Goal: Information Seeking & Learning: Learn about a topic

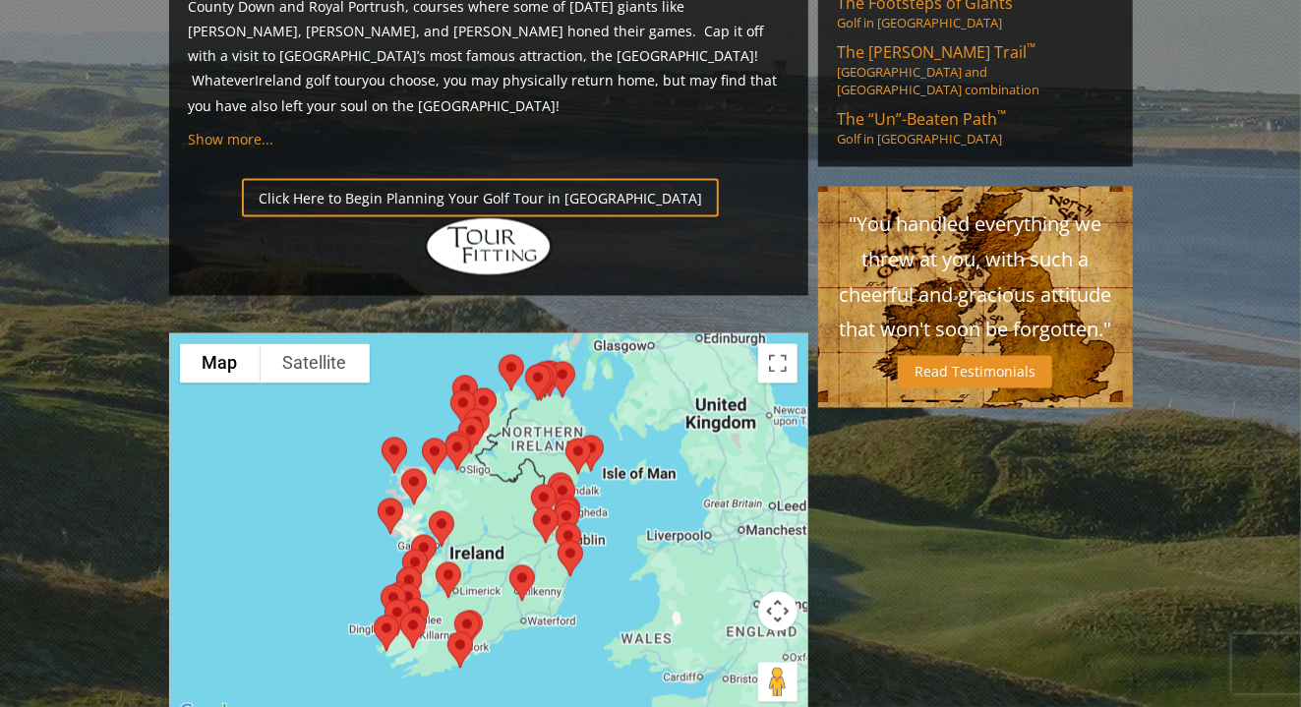
scroll to position [1459, 0]
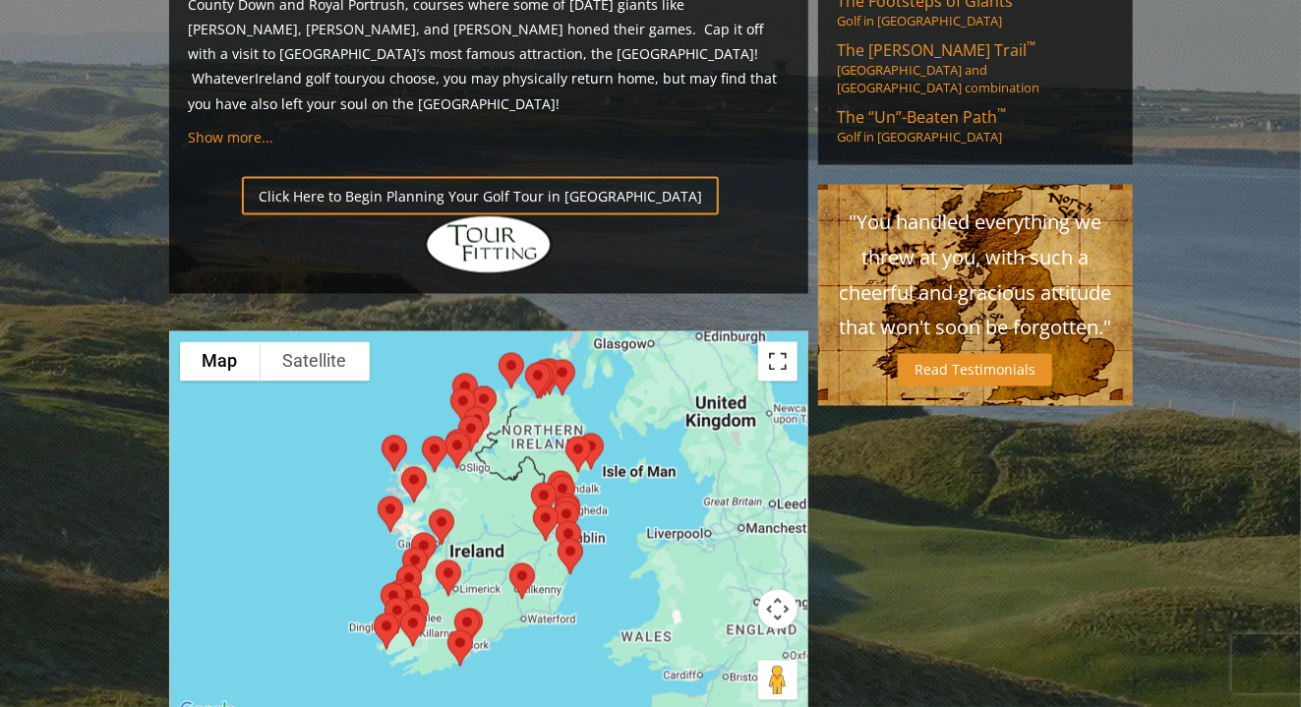
click at [776, 342] on button "Toggle fullscreen view" at bounding box center [777, 361] width 39 height 39
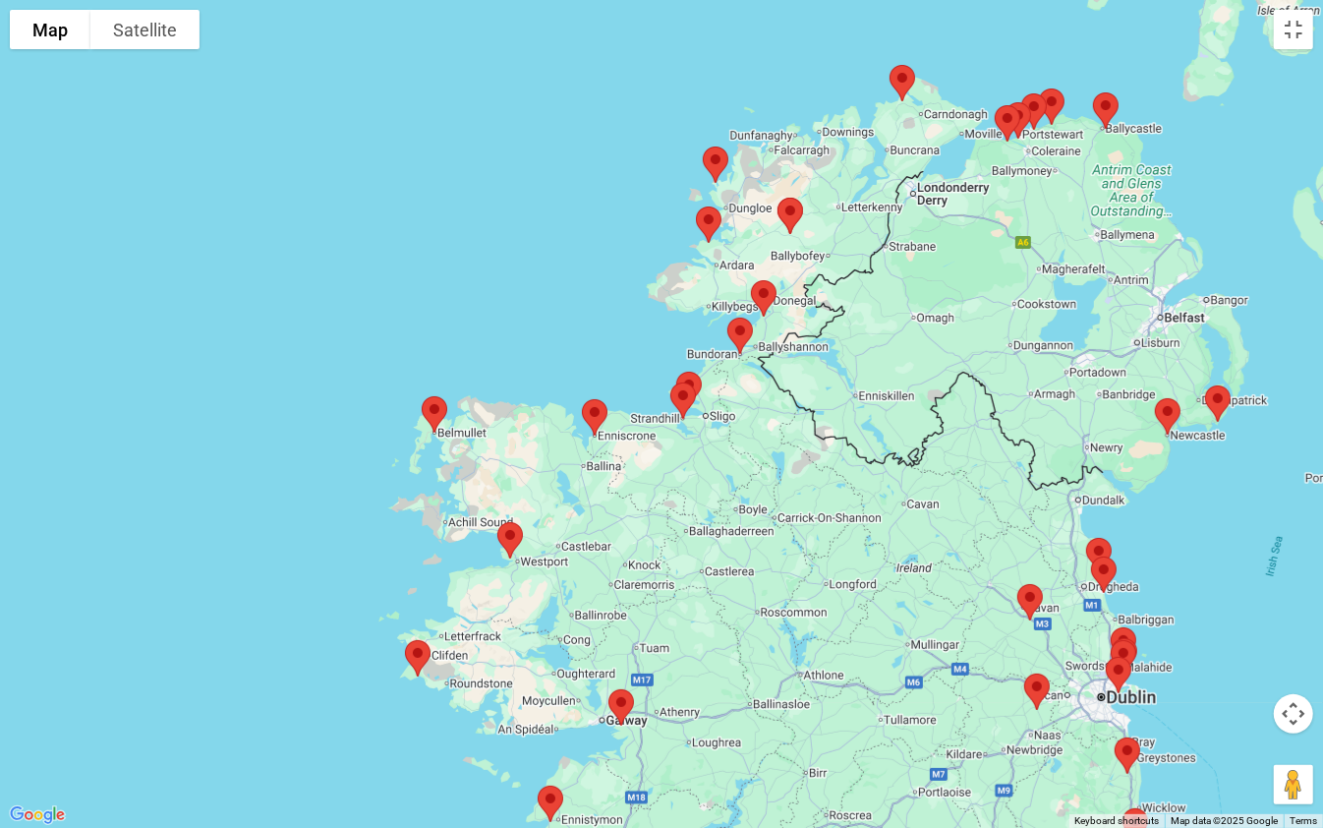
click at [437, 412] on img at bounding box center [434, 414] width 41 height 52
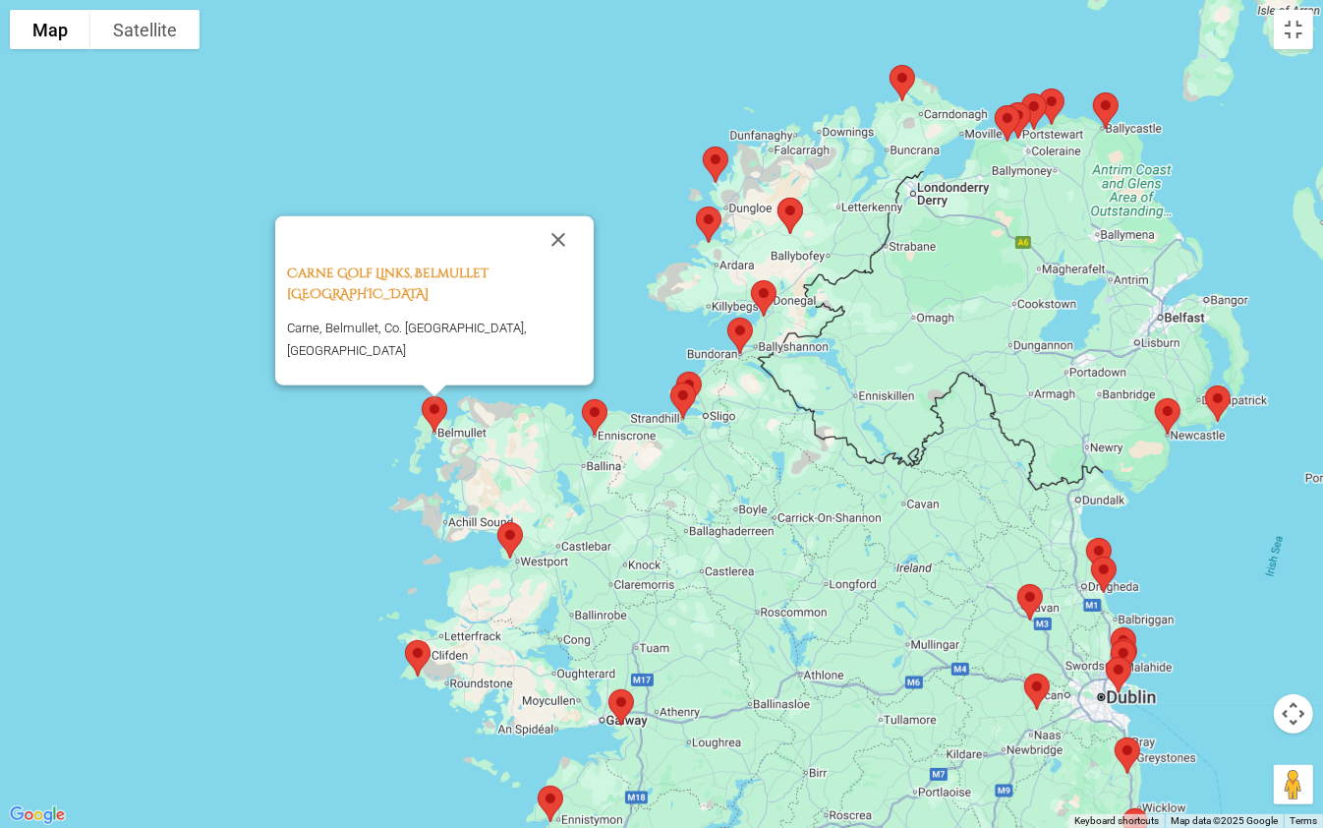
click at [511, 528] on img at bounding box center [510, 540] width 41 height 52
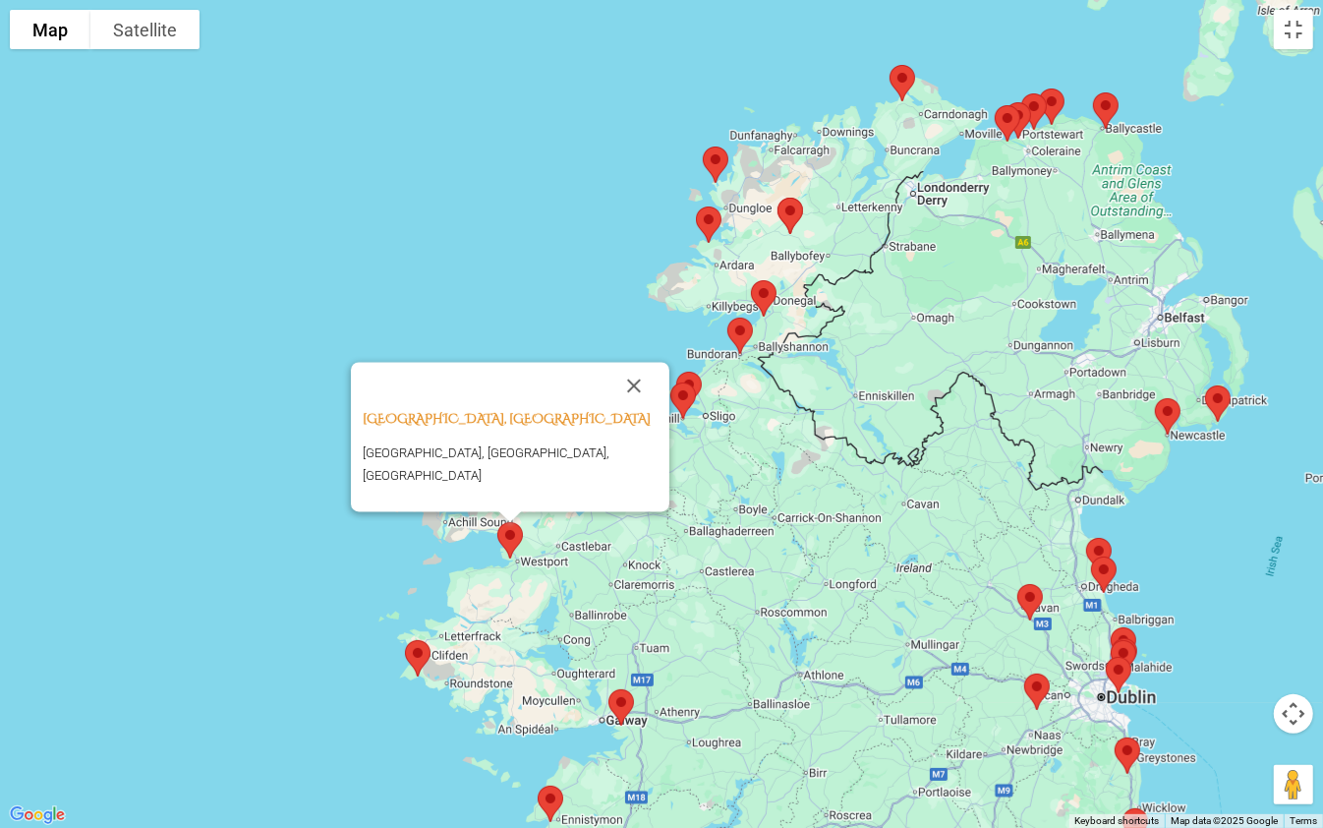
click at [419, 653] on img at bounding box center [417, 658] width 41 height 52
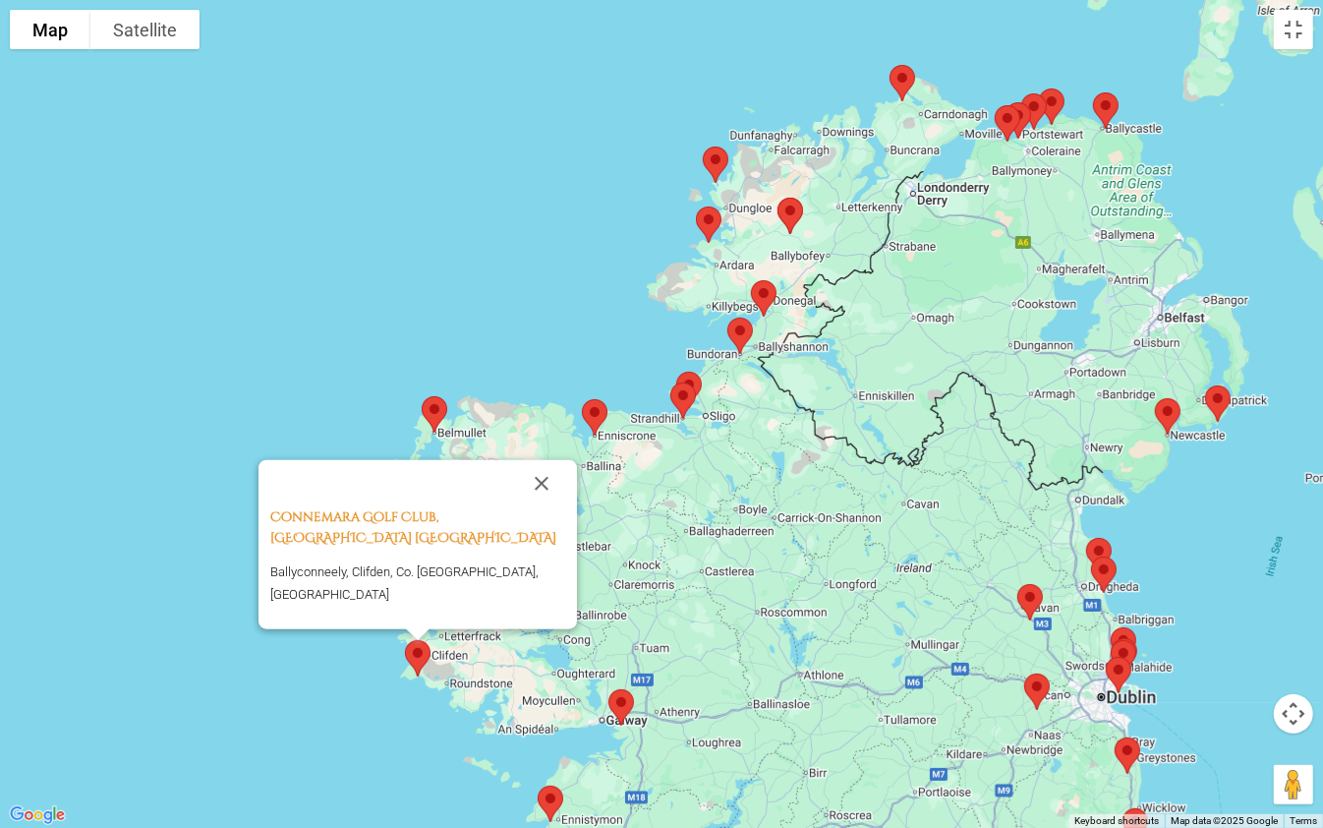
click at [1038, 673] on img at bounding box center [1036, 692] width 41 height 52
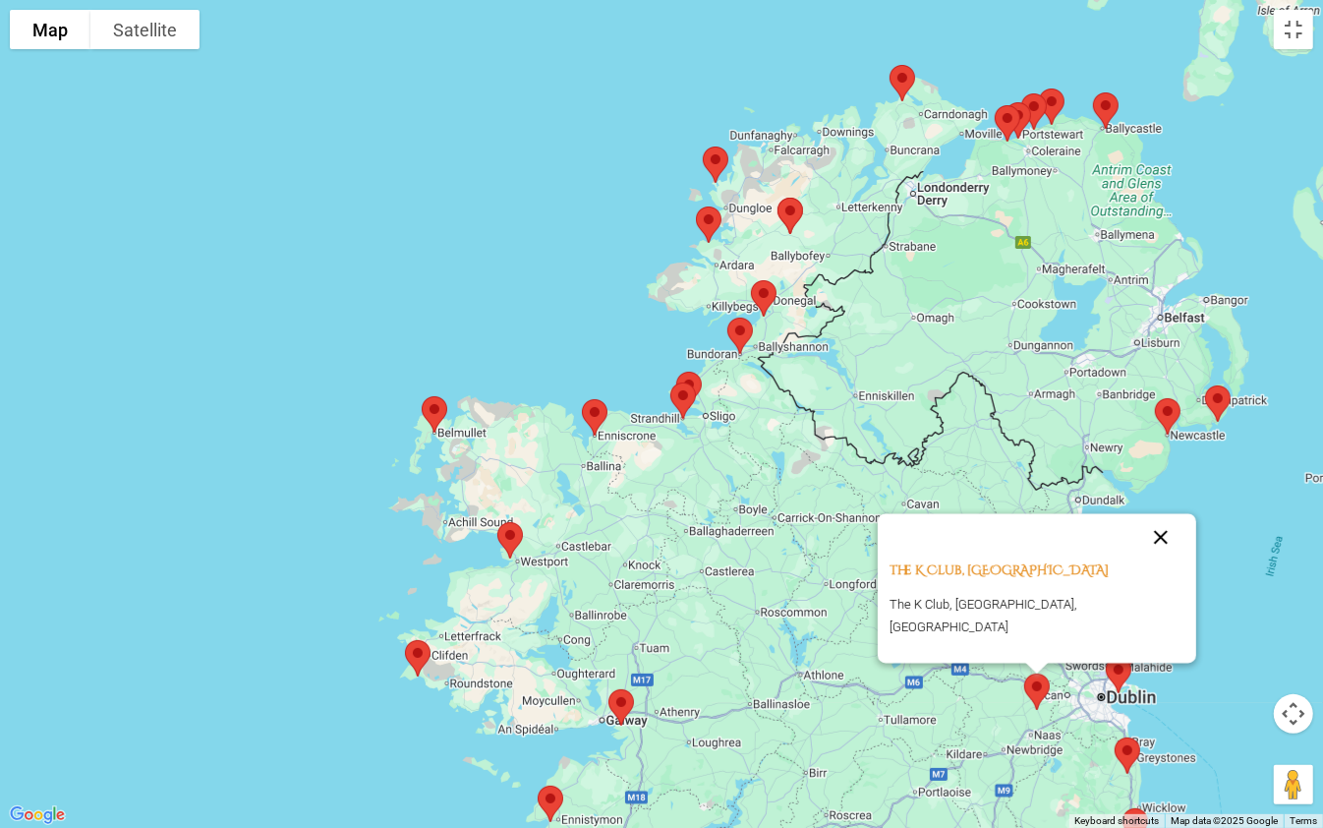
click at [1137, 554] on button "Close" at bounding box center [1160, 536] width 47 height 47
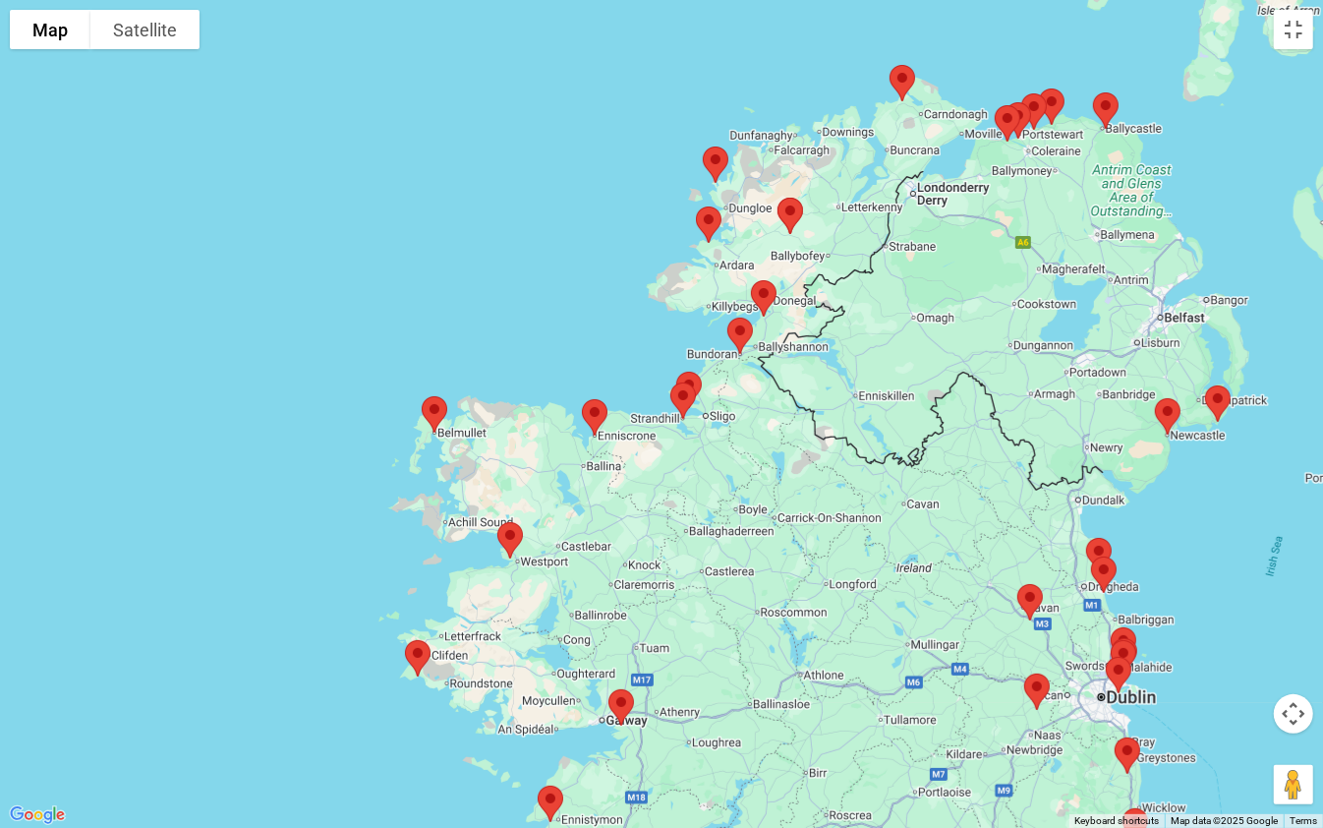
click at [1039, 593] on img at bounding box center [1030, 602] width 41 height 52
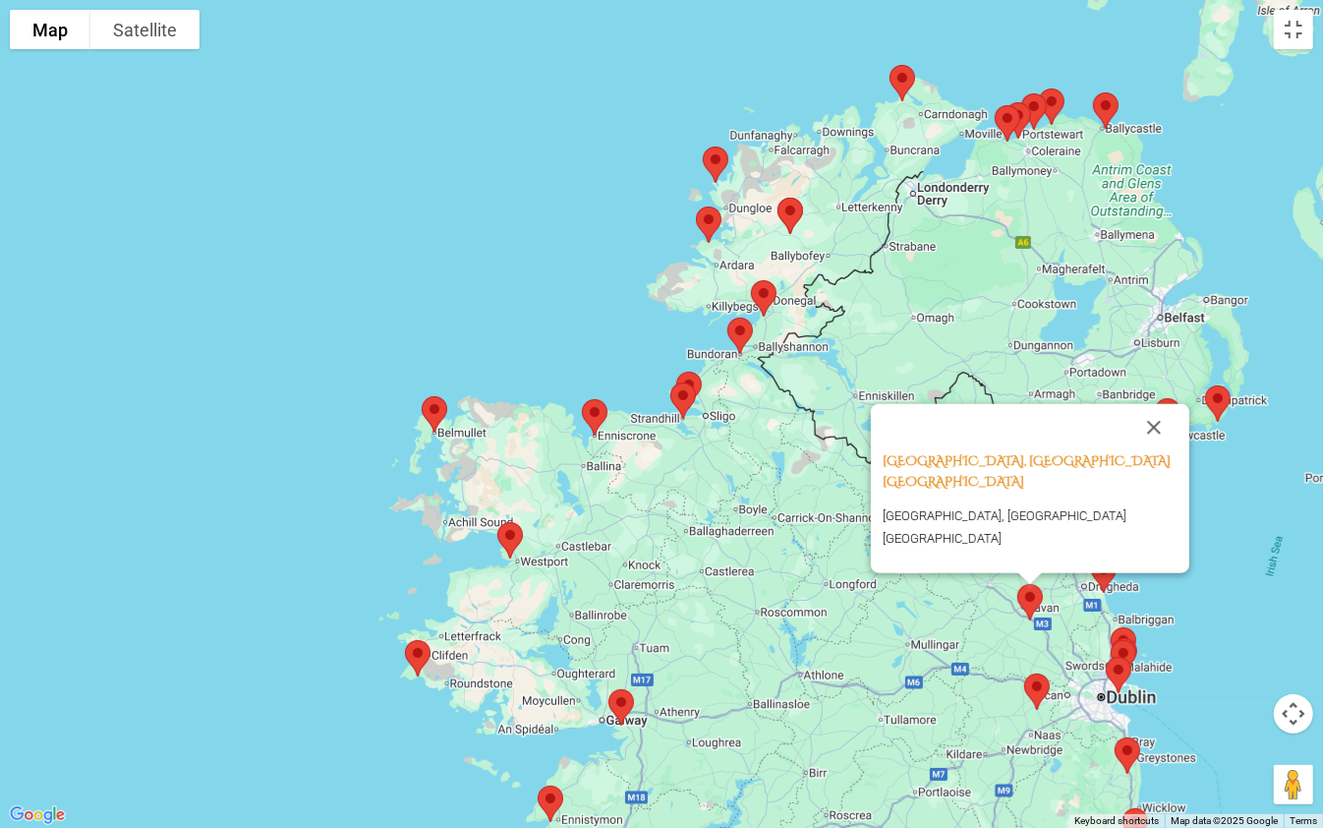
click at [742, 336] on img at bounding box center [740, 336] width 41 height 52
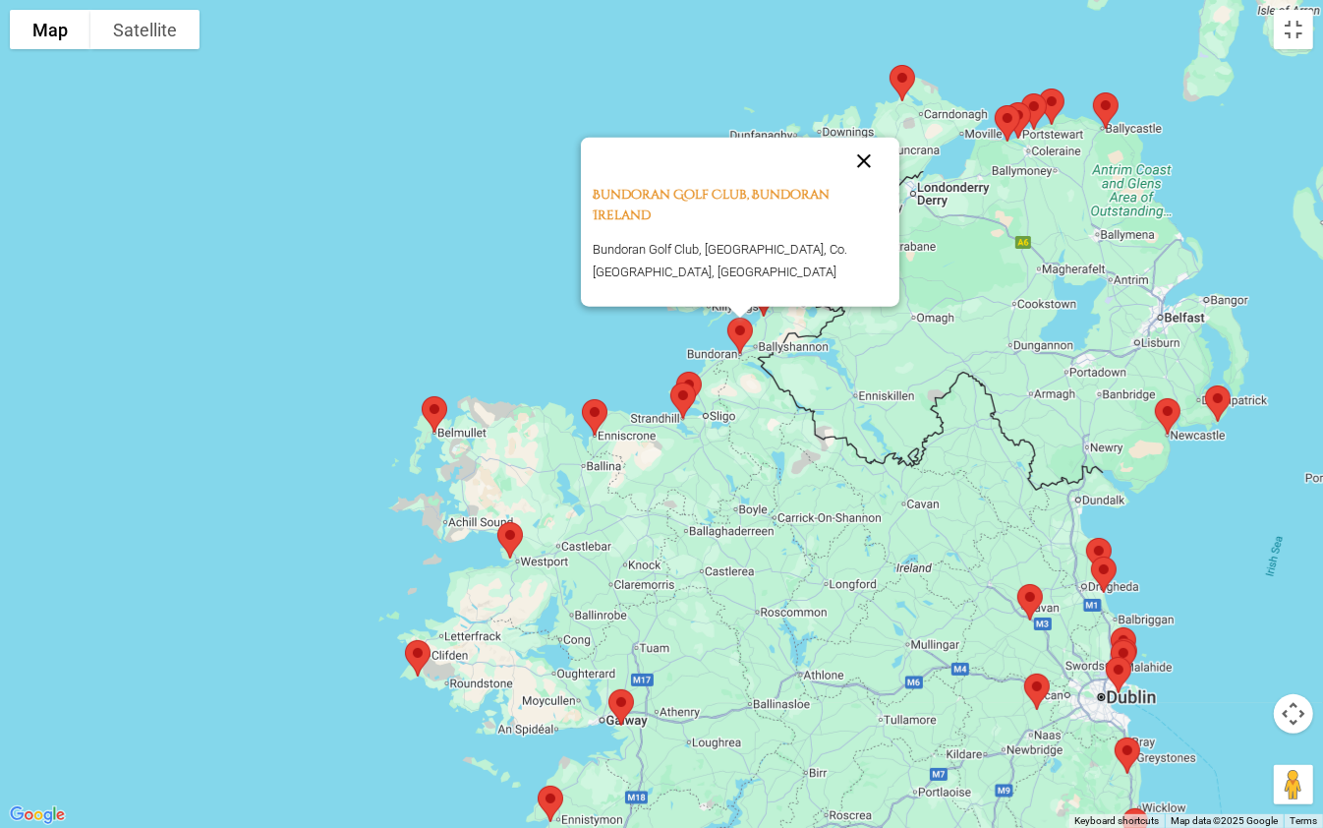
click at [863, 178] on button "Close" at bounding box center [863, 161] width 47 height 47
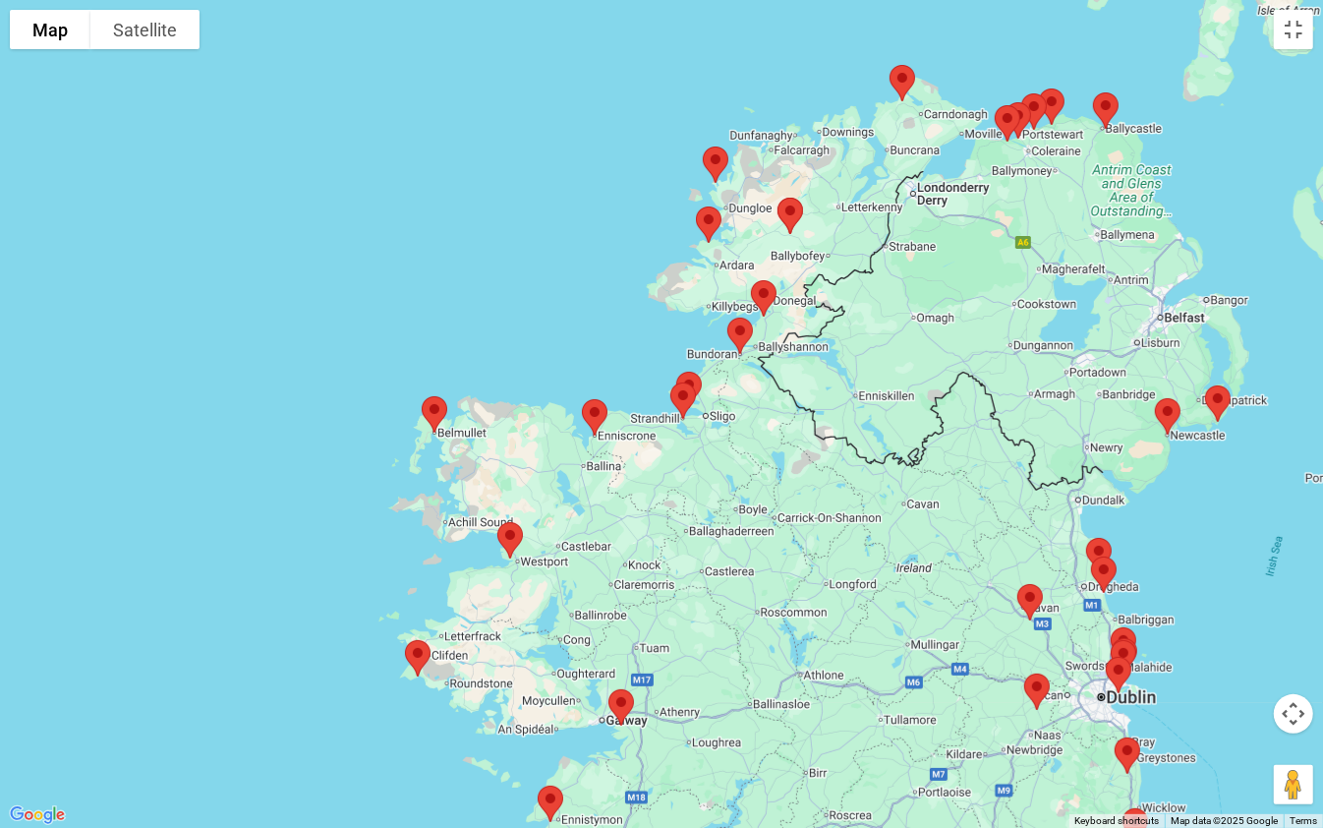
click at [714, 159] on img at bounding box center [715, 165] width 41 height 52
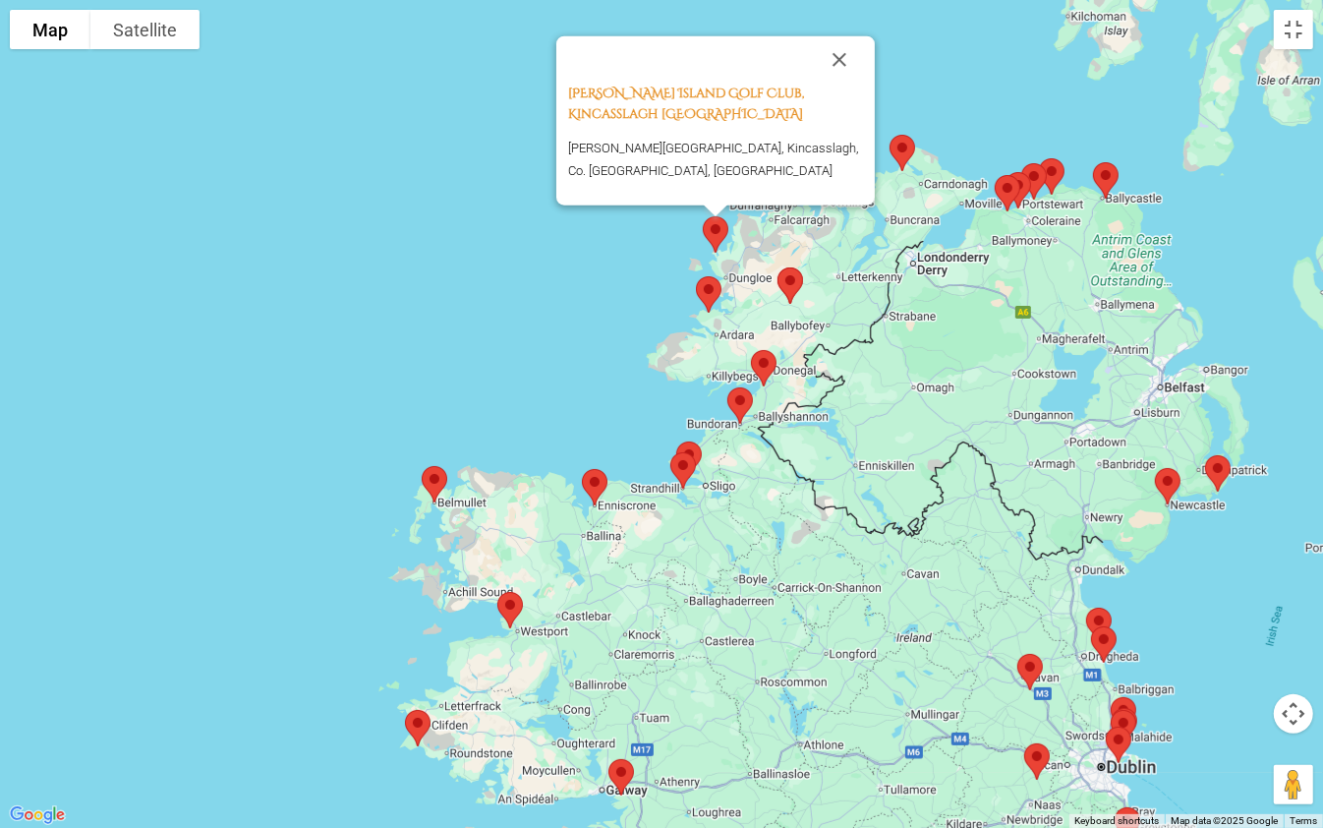
click at [788, 275] on img at bounding box center [790, 286] width 41 height 52
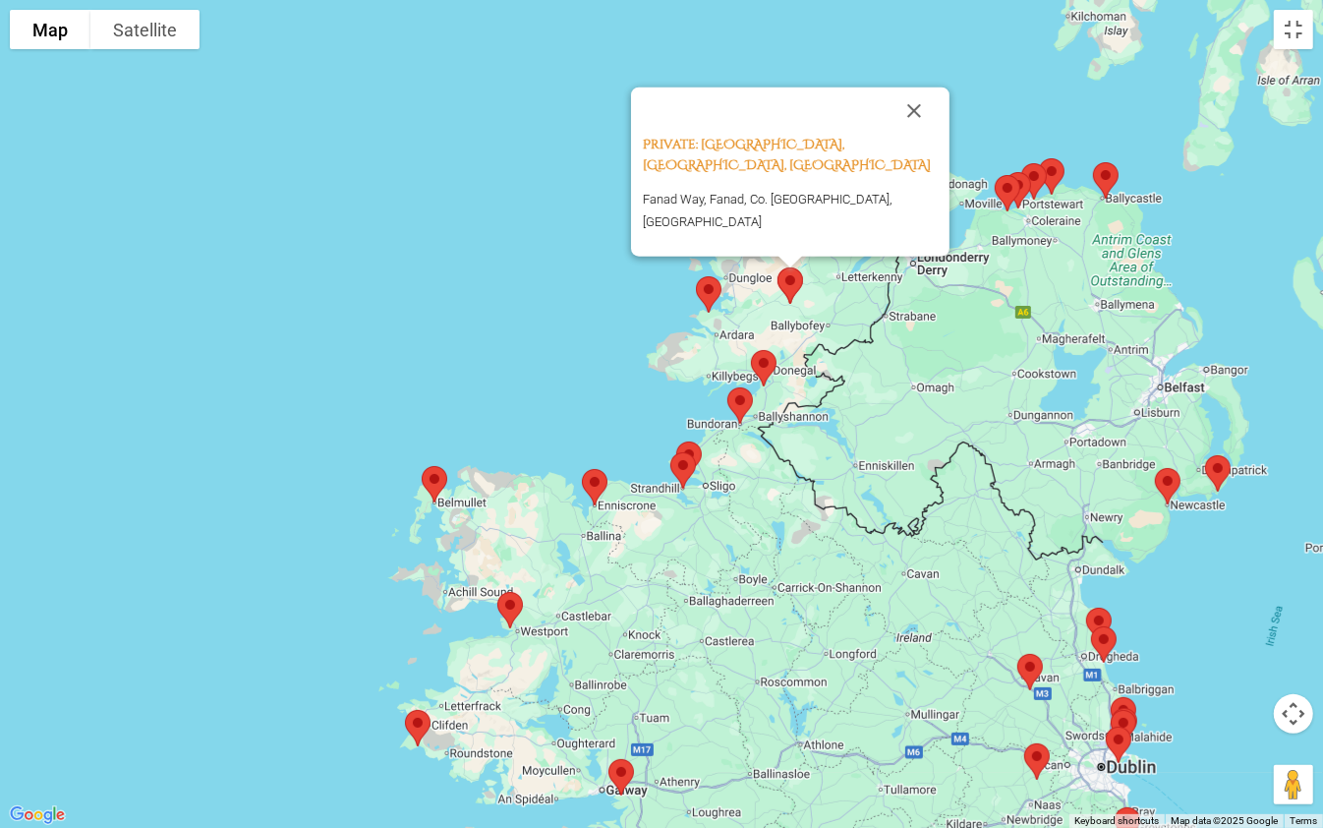
click at [788, 275] on img at bounding box center [790, 286] width 41 height 52
click at [912, 133] on button "Close" at bounding box center [914, 110] width 47 height 47
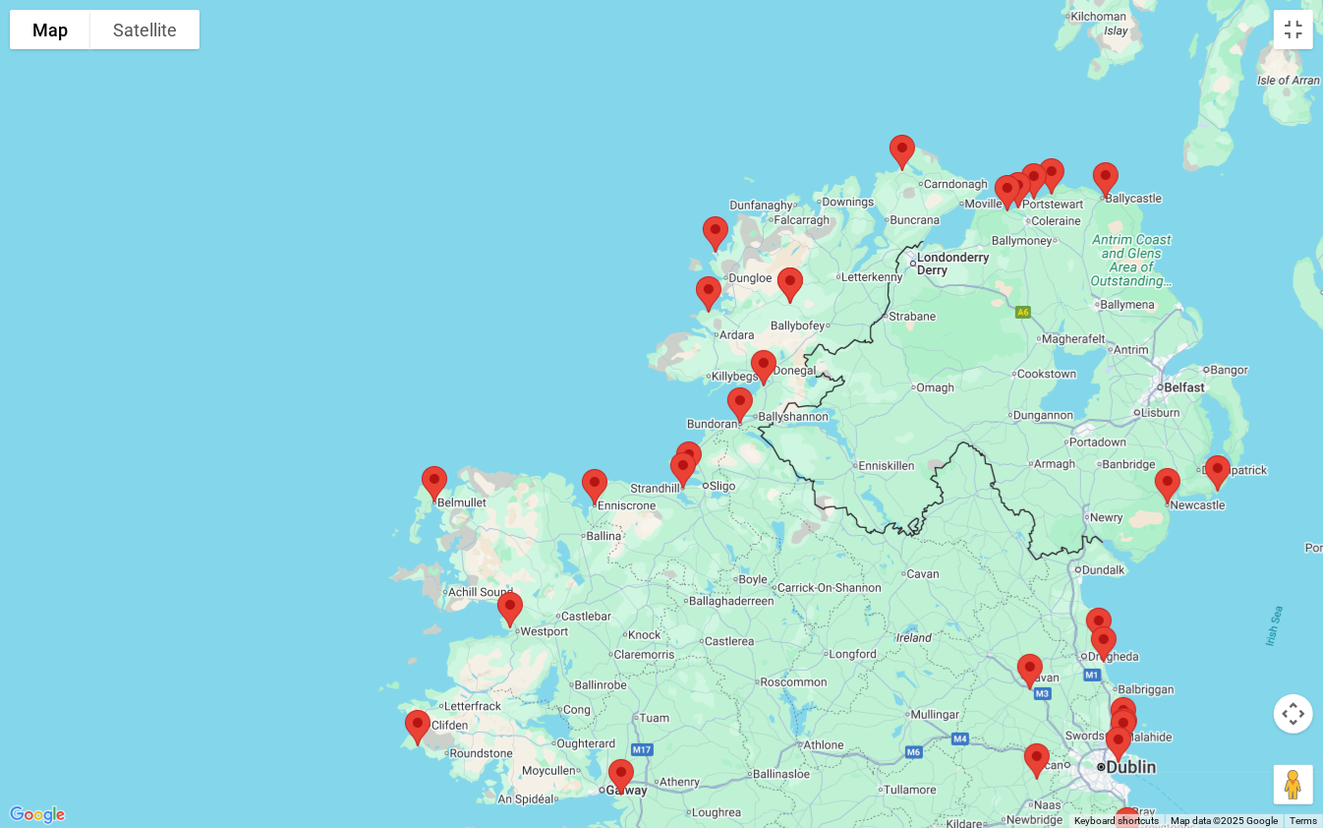
click at [1009, 192] on img at bounding box center [1007, 193] width 41 height 52
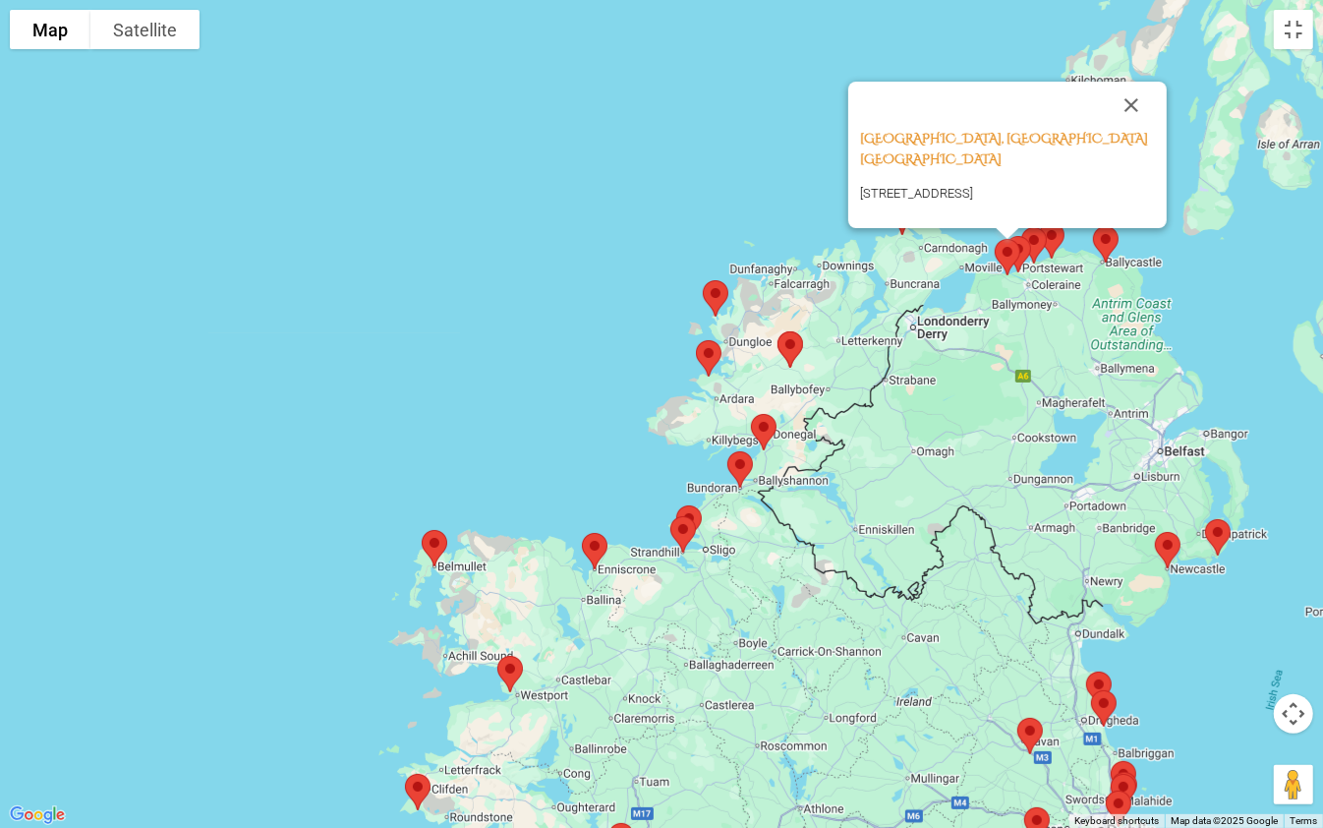
click at [717, 294] on img at bounding box center [715, 298] width 41 height 52
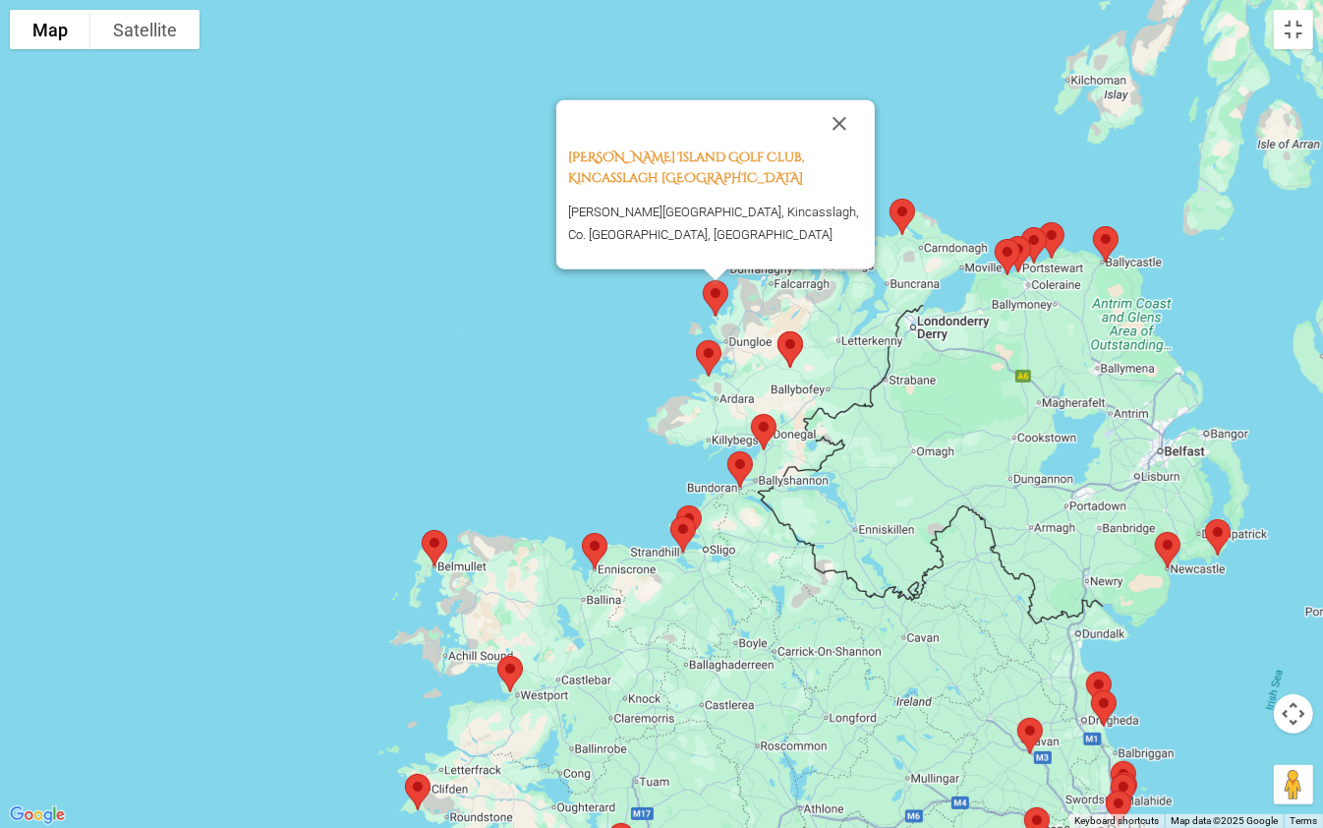
click at [903, 210] on img at bounding box center [902, 217] width 41 height 52
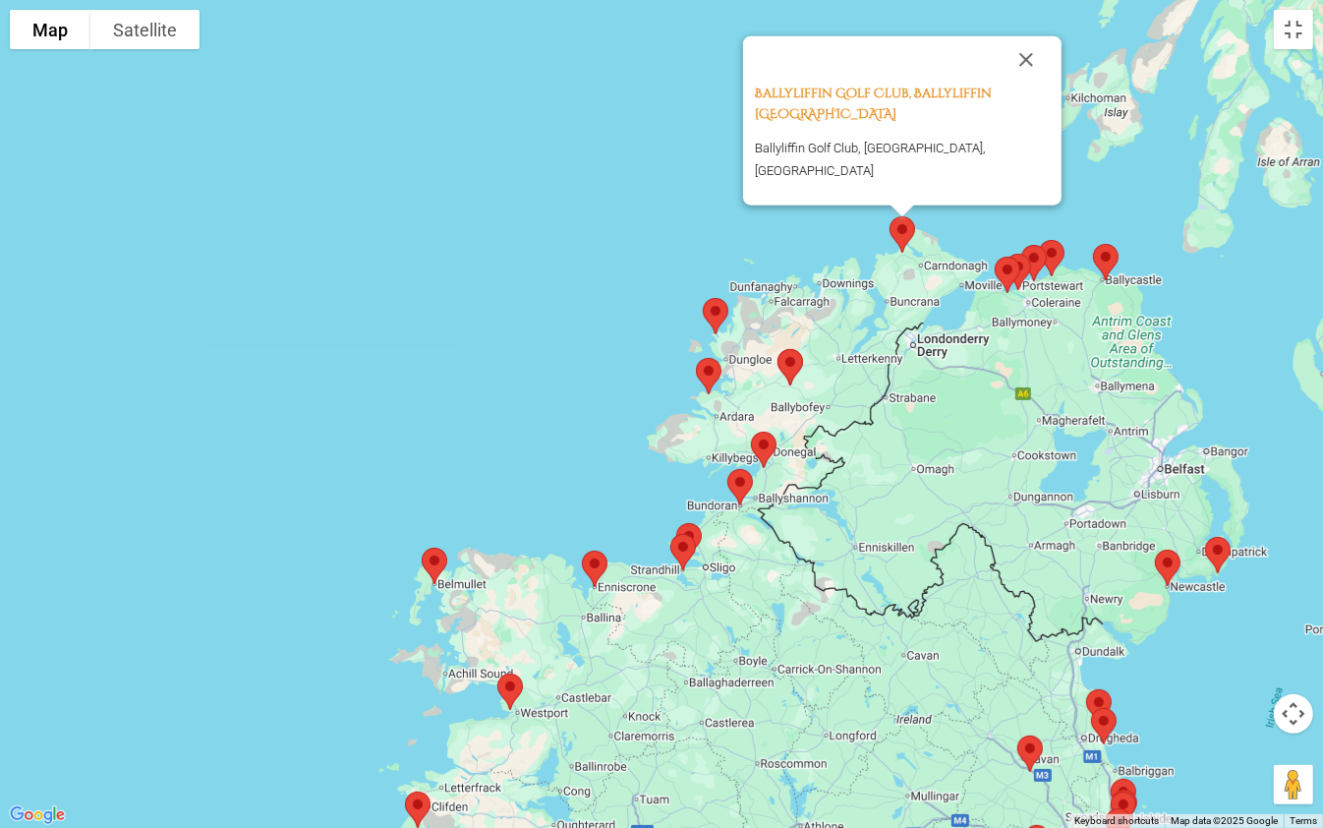
click at [755, 440] on img at bounding box center [763, 450] width 41 height 52
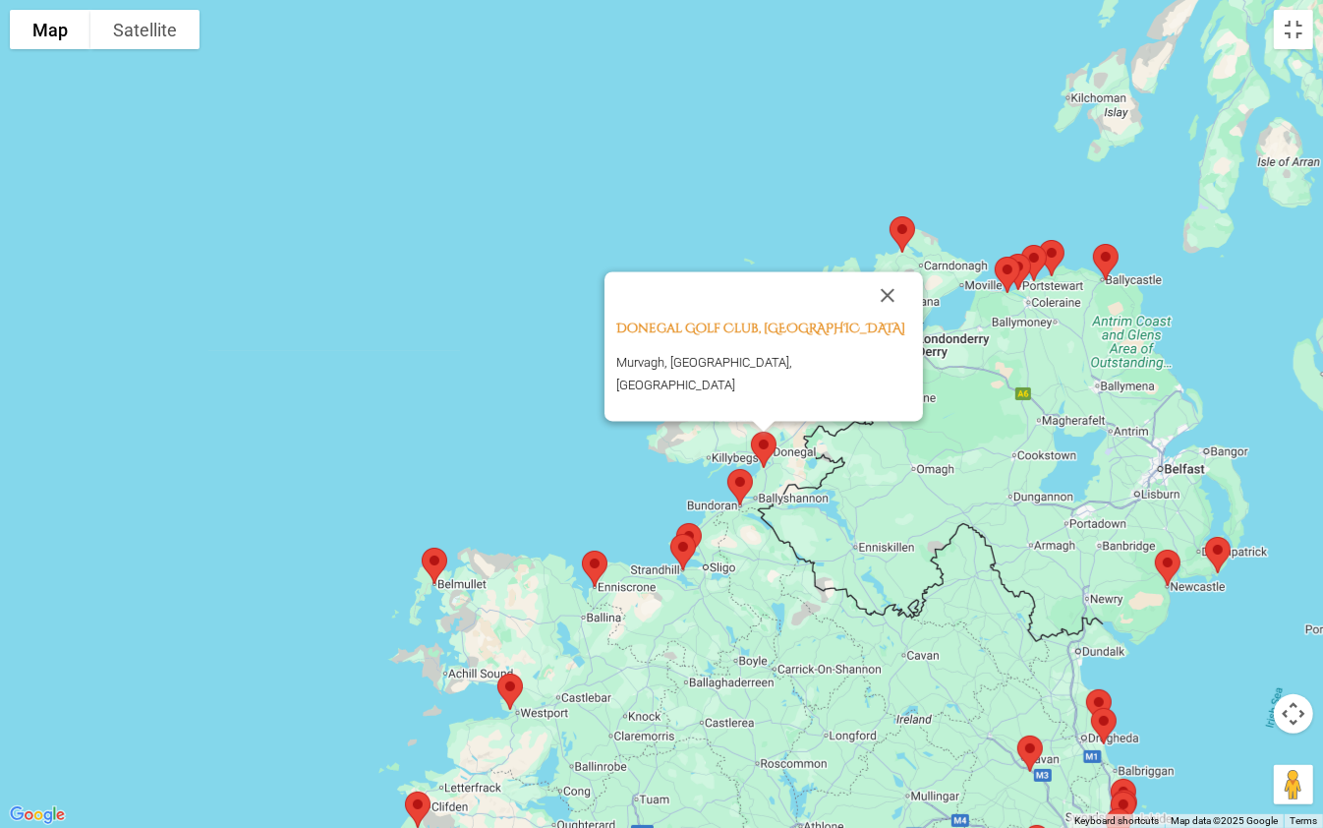
click at [755, 440] on img at bounding box center [763, 450] width 41 height 52
click at [732, 478] on img at bounding box center [740, 487] width 41 height 52
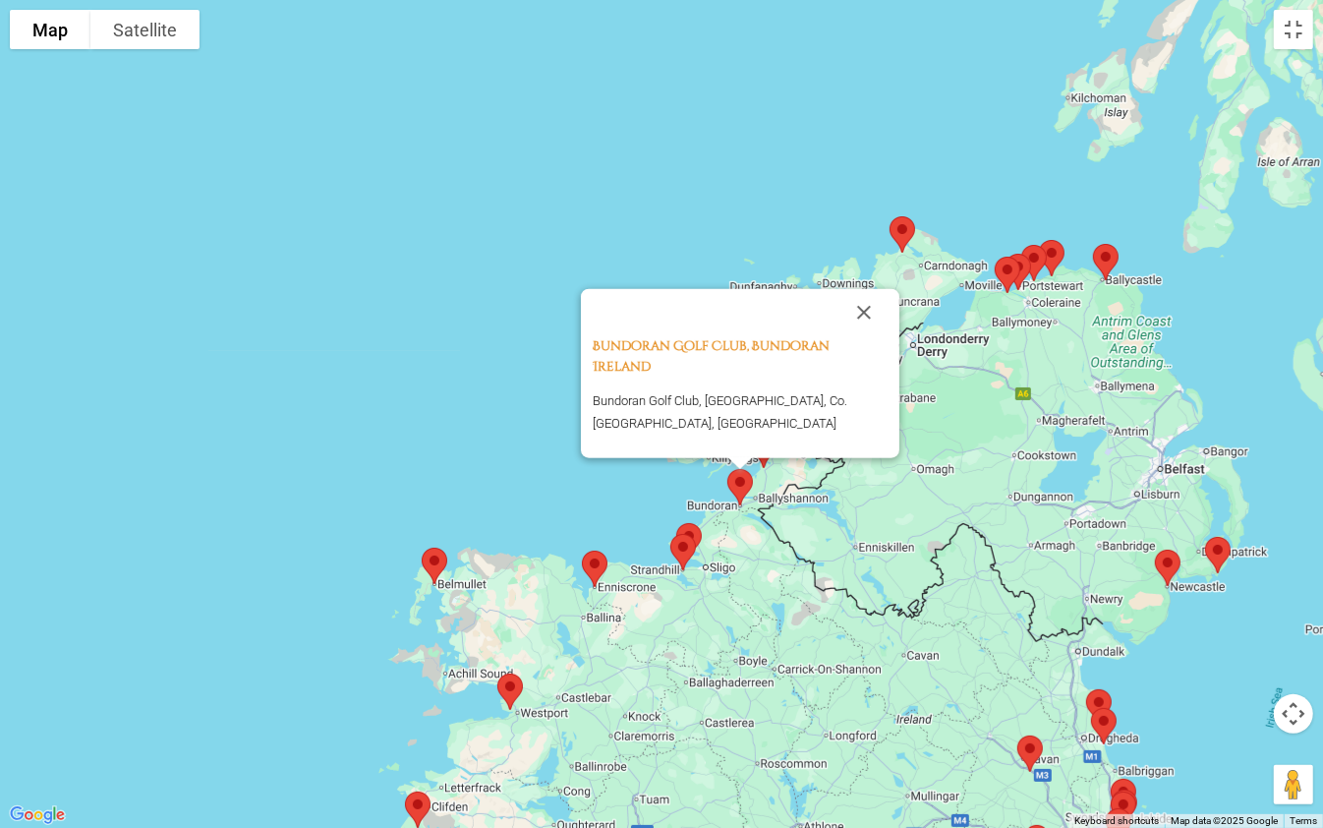
click at [675, 550] on img at bounding box center [683, 552] width 41 height 52
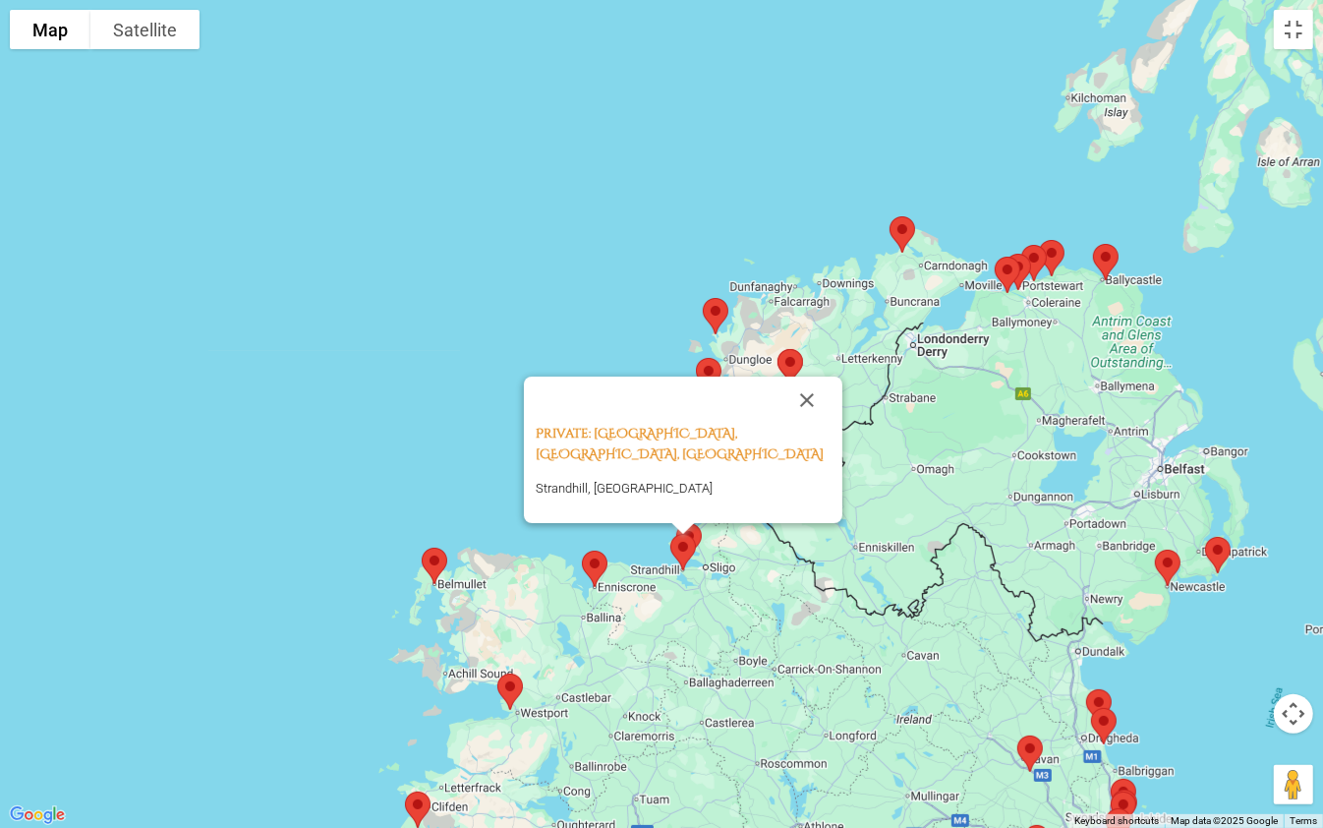
click at [700, 532] on img at bounding box center [683, 552] width 41 height 52
click at [699, 526] on img at bounding box center [683, 552] width 41 height 52
click at [805, 400] on button "Close" at bounding box center [806, 399] width 47 height 47
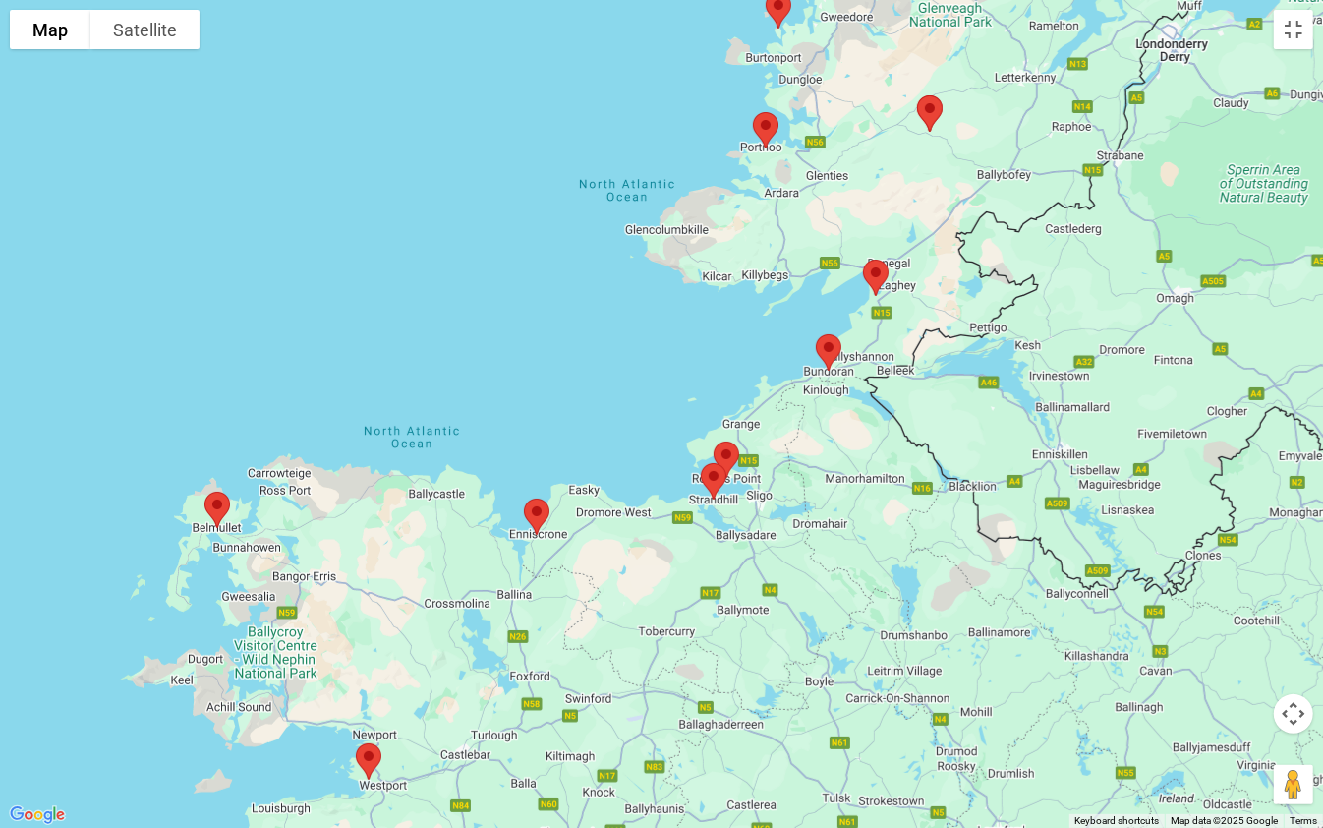
click at [728, 450] on img at bounding box center [726, 460] width 41 height 52
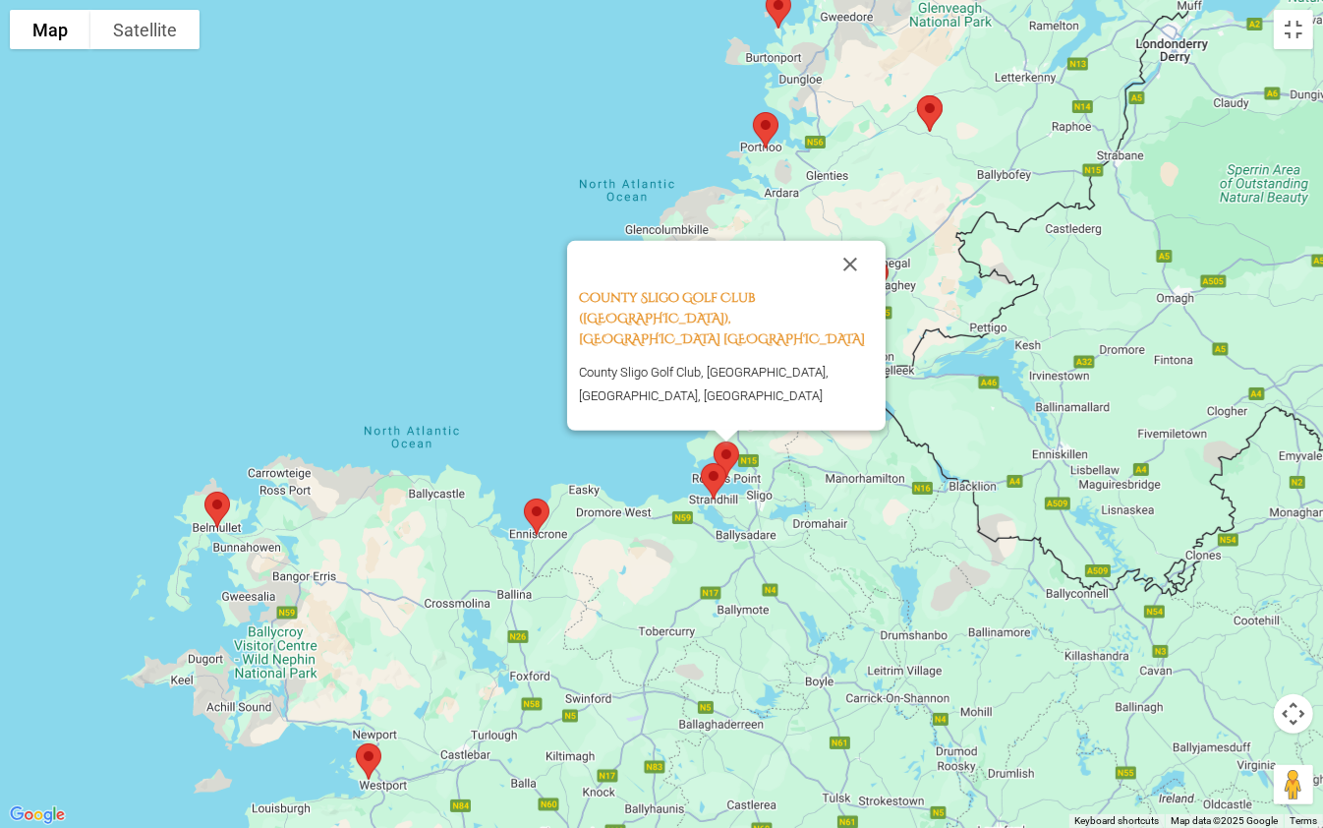
click at [546, 199] on div "County Sligo Golf Club ([GEOGRAPHIC_DATA]), [GEOGRAPHIC_DATA] County [GEOGRAPHI…" at bounding box center [661, 414] width 1323 height 828
click at [490, 231] on div "County Sligo Golf Club ([GEOGRAPHIC_DATA]), [GEOGRAPHIC_DATA] County [GEOGRAPHI…" at bounding box center [661, 414] width 1323 height 828
click at [849, 288] on button "Close" at bounding box center [850, 264] width 47 height 47
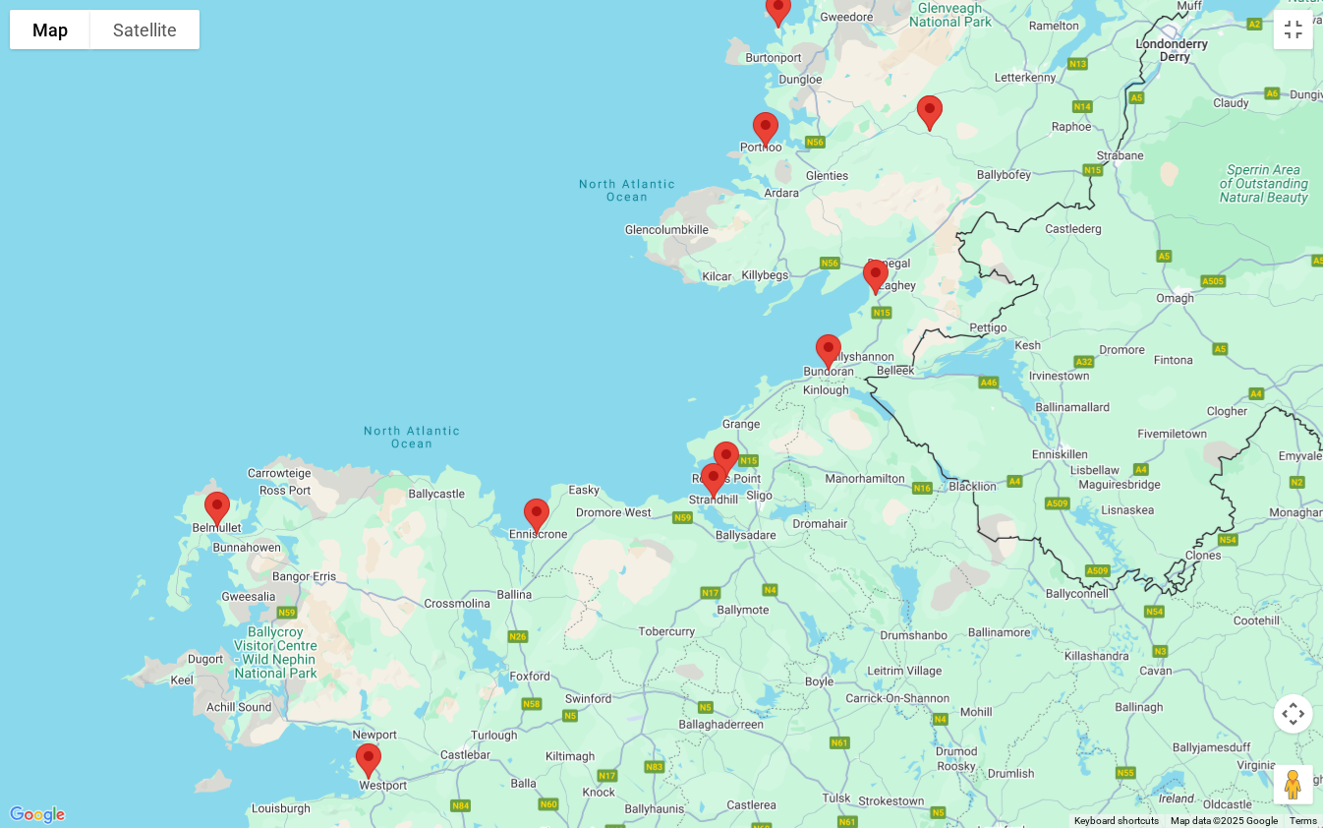
click at [478, 252] on div "To navigate, press the arrow keys." at bounding box center [661, 414] width 1323 height 828
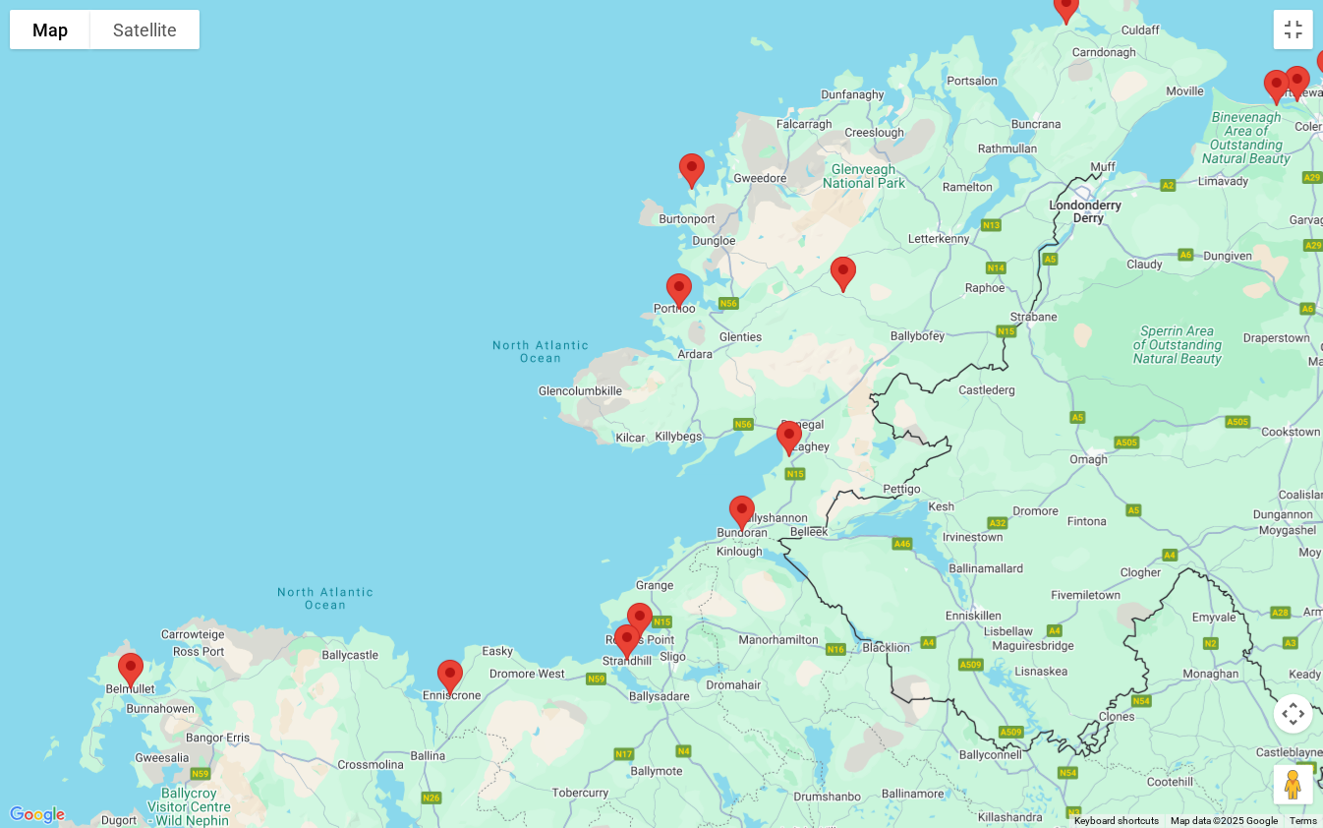
click at [844, 272] on img at bounding box center [843, 275] width 41 height 52
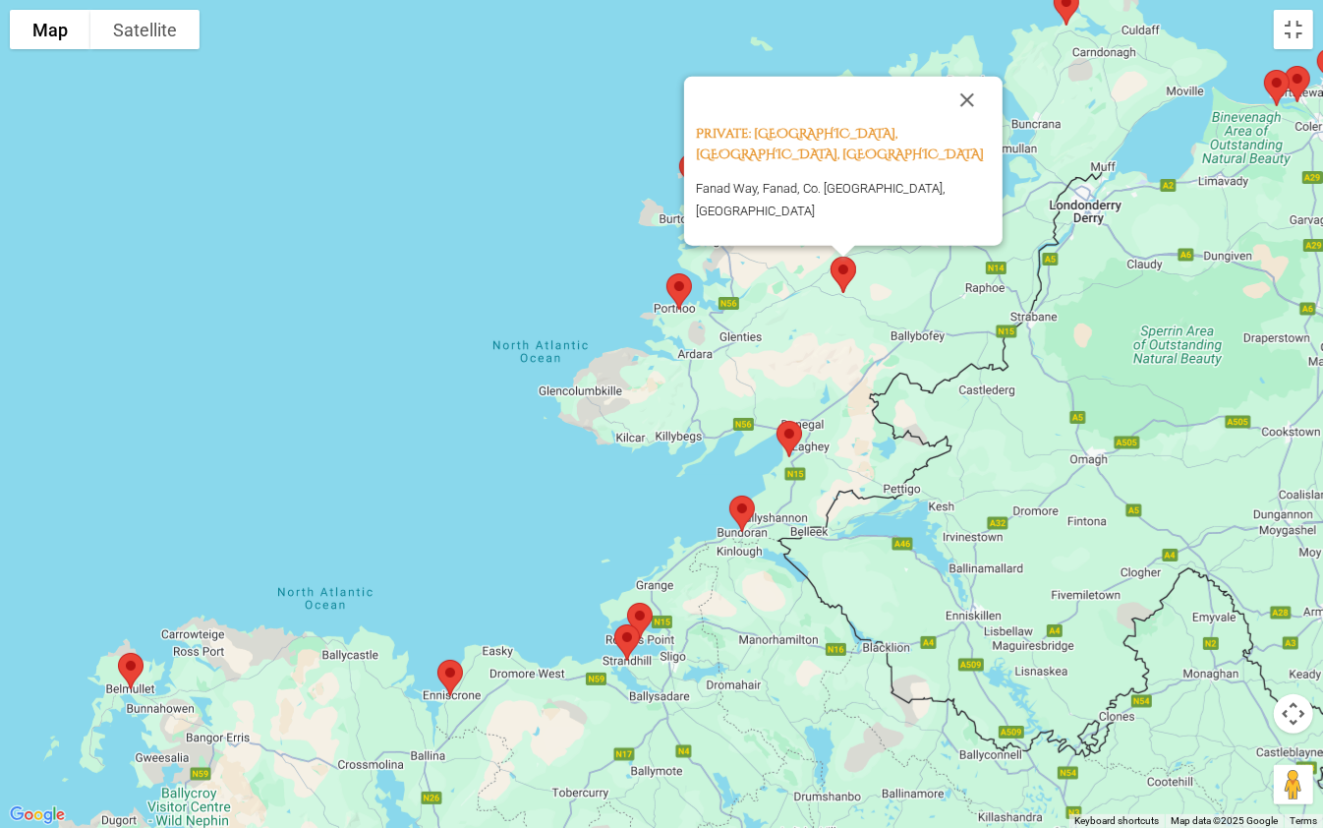
click at [844, 272] on img at bounding box center [843, 275] width 41 height 52
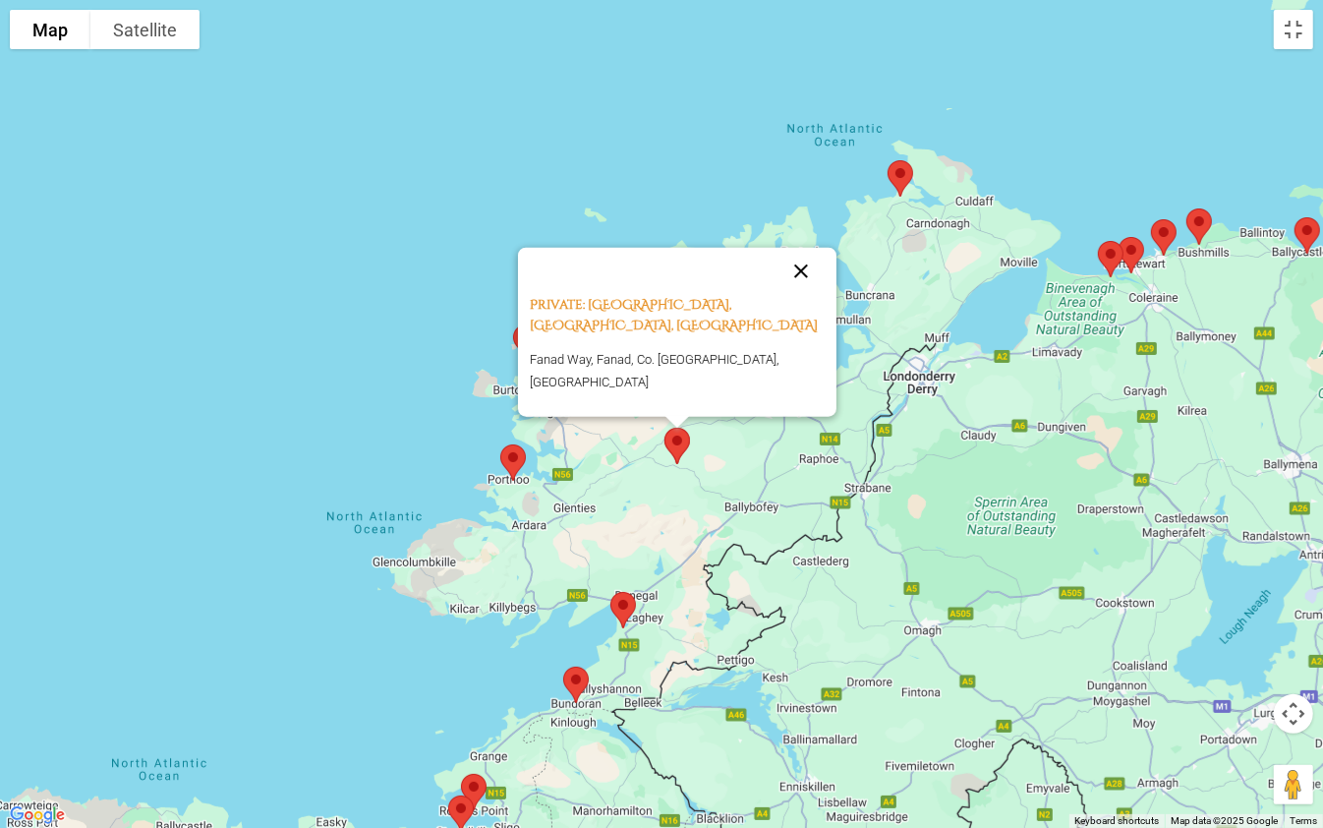
click at [798, 290] on button "Close" at bounding box center [801, 271] width 47 height 47
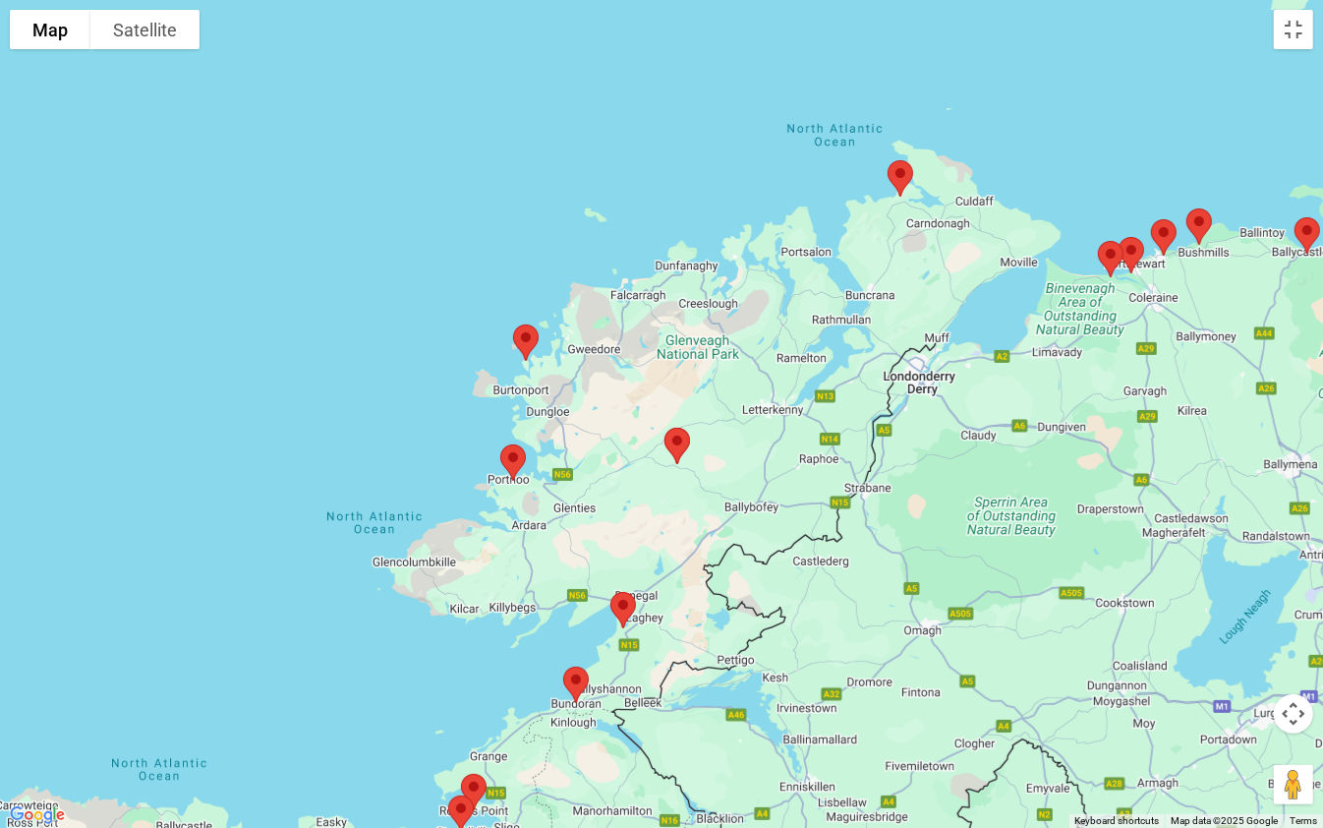
click at [330, 574] on div "To navigate, press the arrow keys." at bounding box center [661, 414] width 1323 height 828
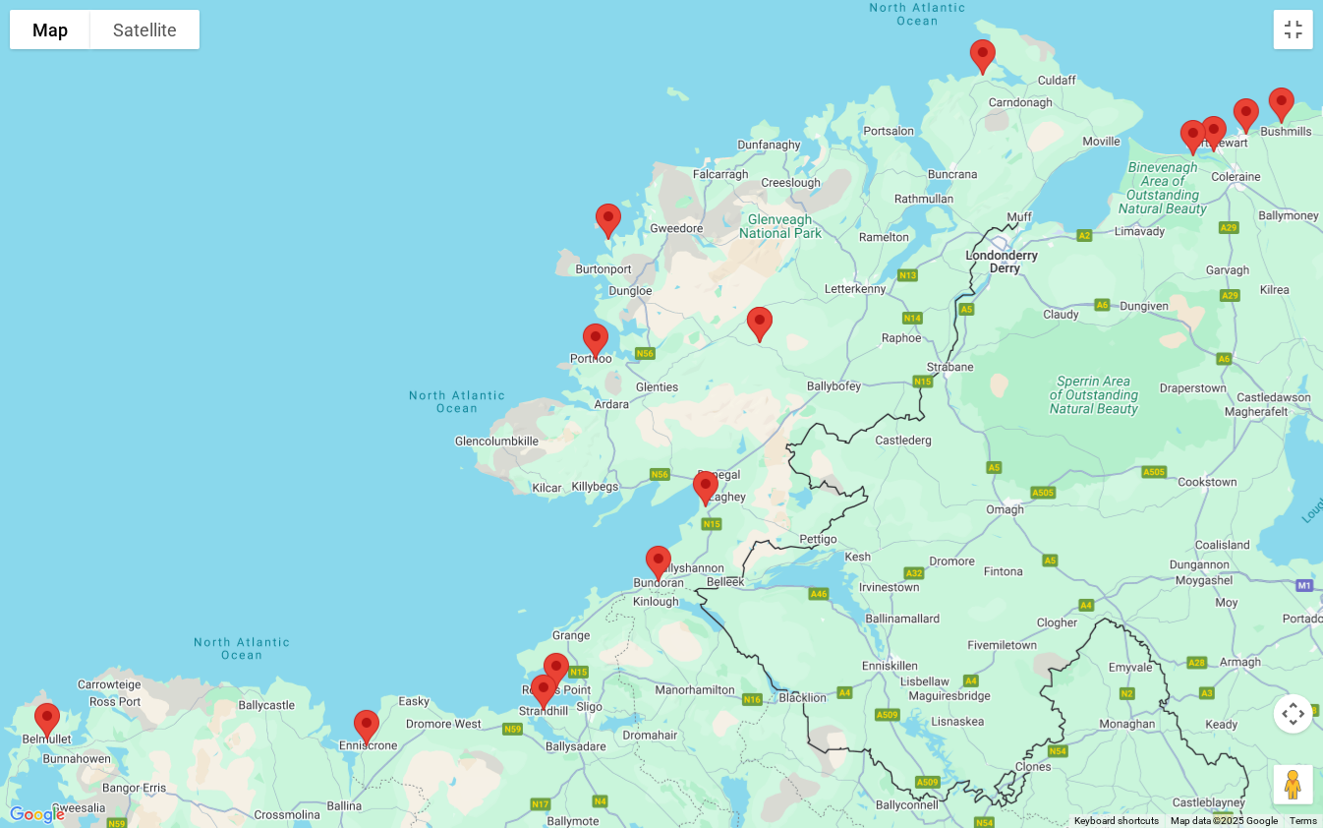
click at [981, 52] on img at bounding box center [982, 57] width 41 height 52
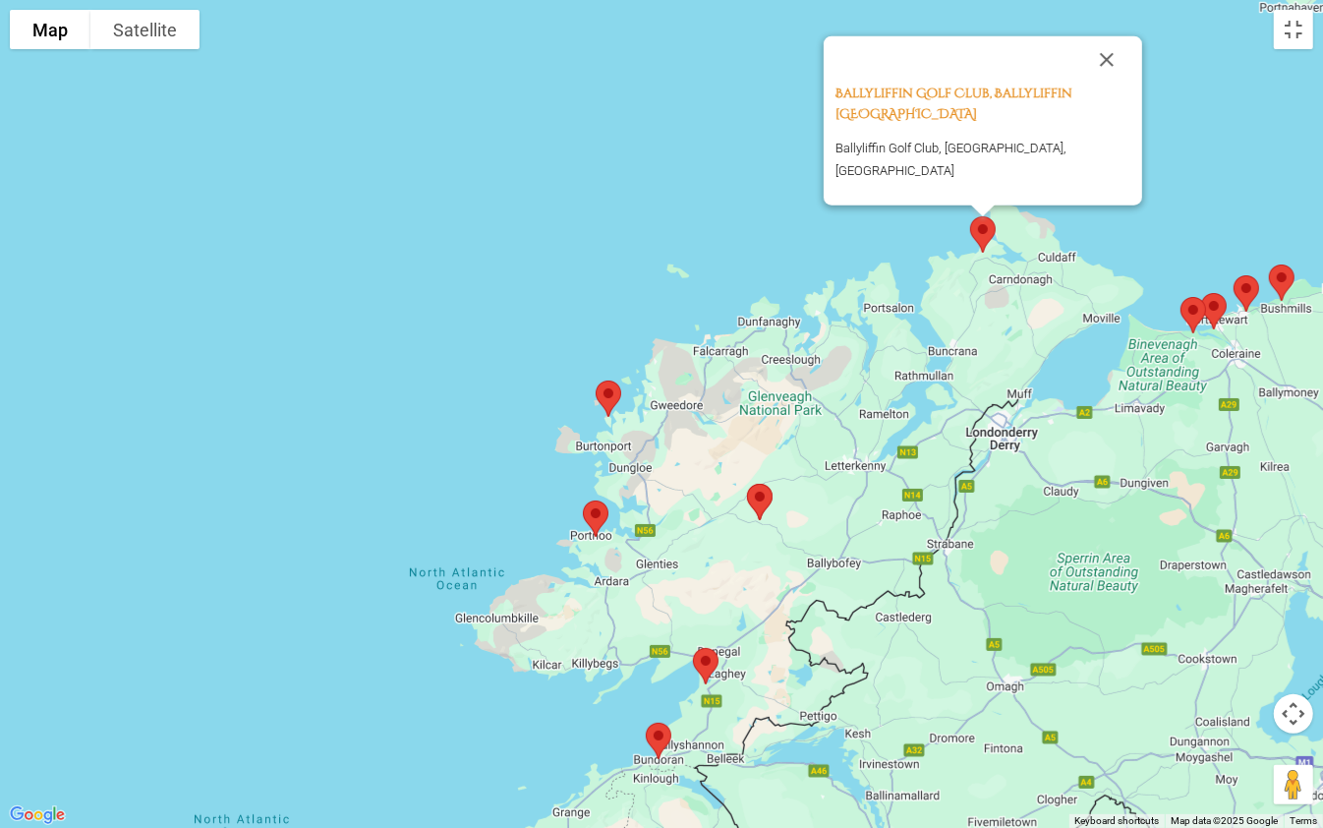
click at [810, 170] on div "Ballyliffin Golf Club, Ballyliffin [GEOGRAPHIC_DATA] [GEOGRAPHIC_DATA], [GEOGRA…" at bounding box center [661, 414] width 1323 height 828
click at [1106, 77] on button "Close" at bounding box center [1106, 59] width 47 height 47
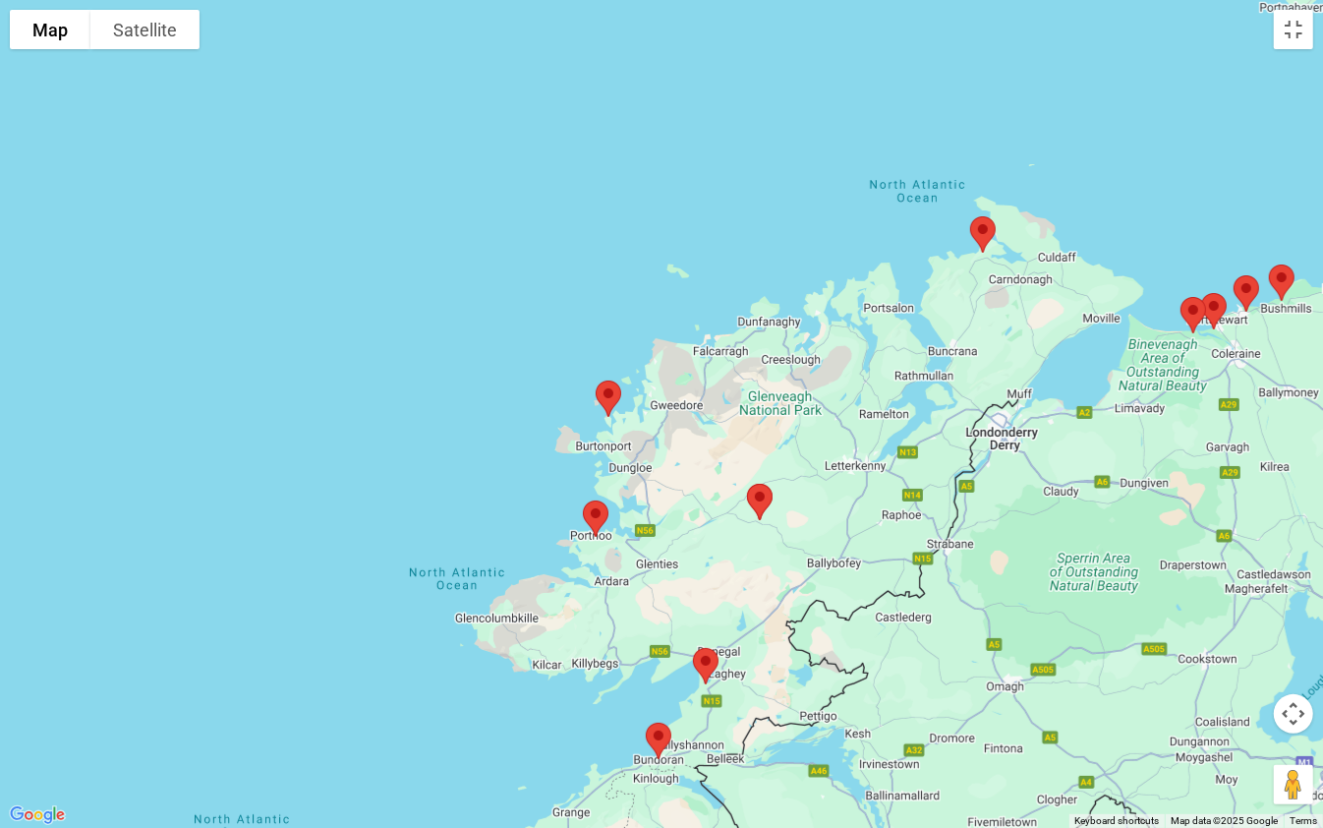
click at [621, 381] on img at bounding box center [608, 399] width 41 height 52
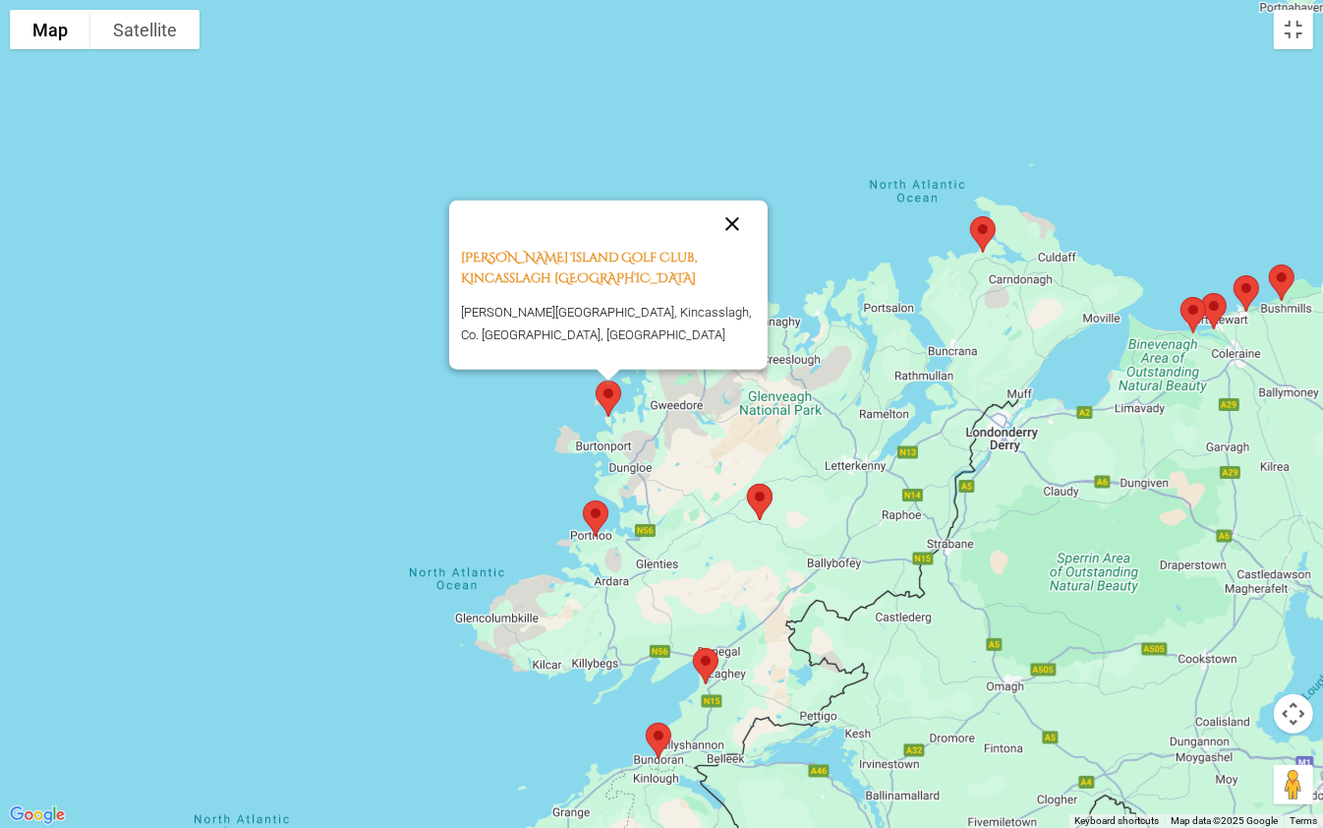
click at [728, 245] on button "Close" at bounding box center [732, 224] width 47 height 47
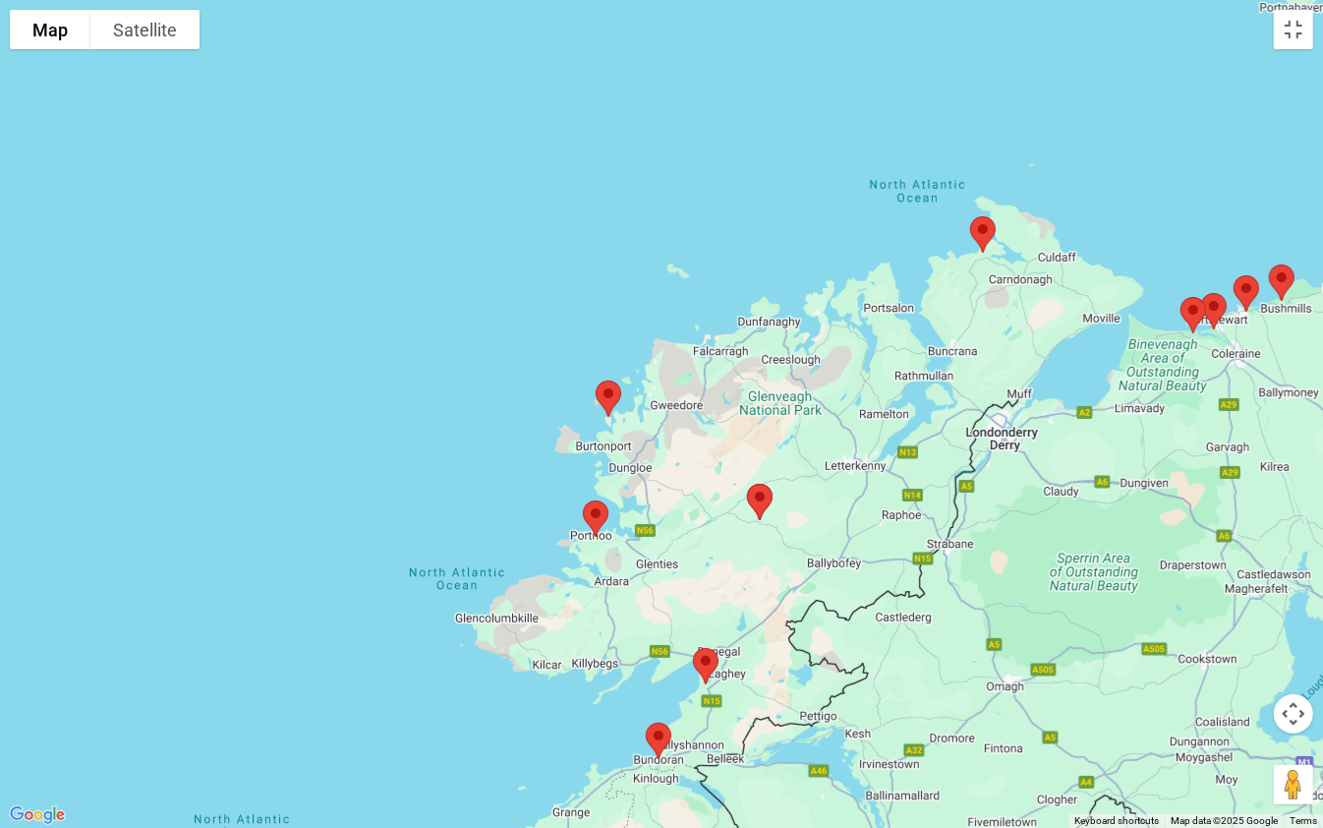
click at [977, 229] on img at bounding box center [982, 234] width 41 height 52
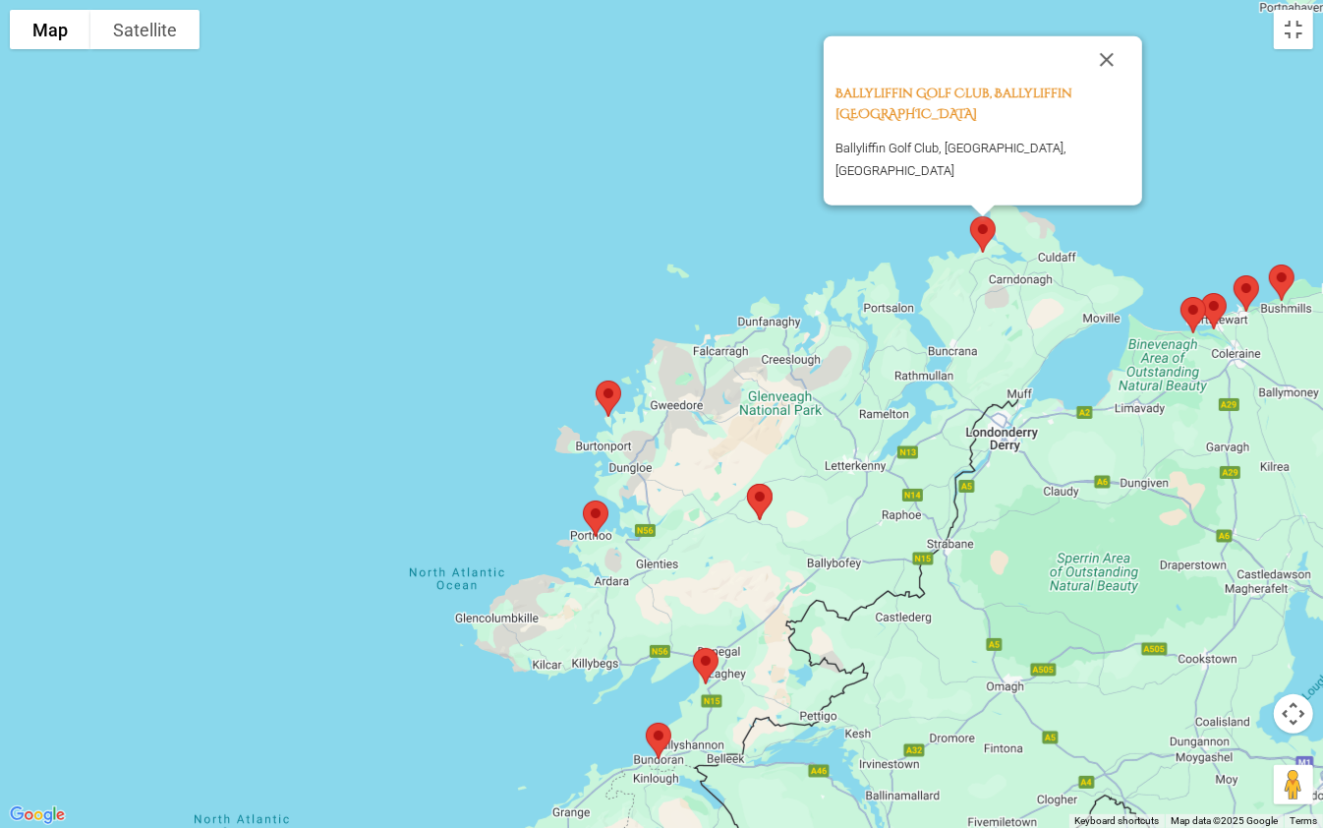
click at [595, 579] on div "Ballyliffin Golf Club, Ballyliffin [GEOGRAPHIC_DATA] [GEOGRAPHIC_DATA], [GEOGRA…" at bounding box center [661, 414] width 1323 height 828
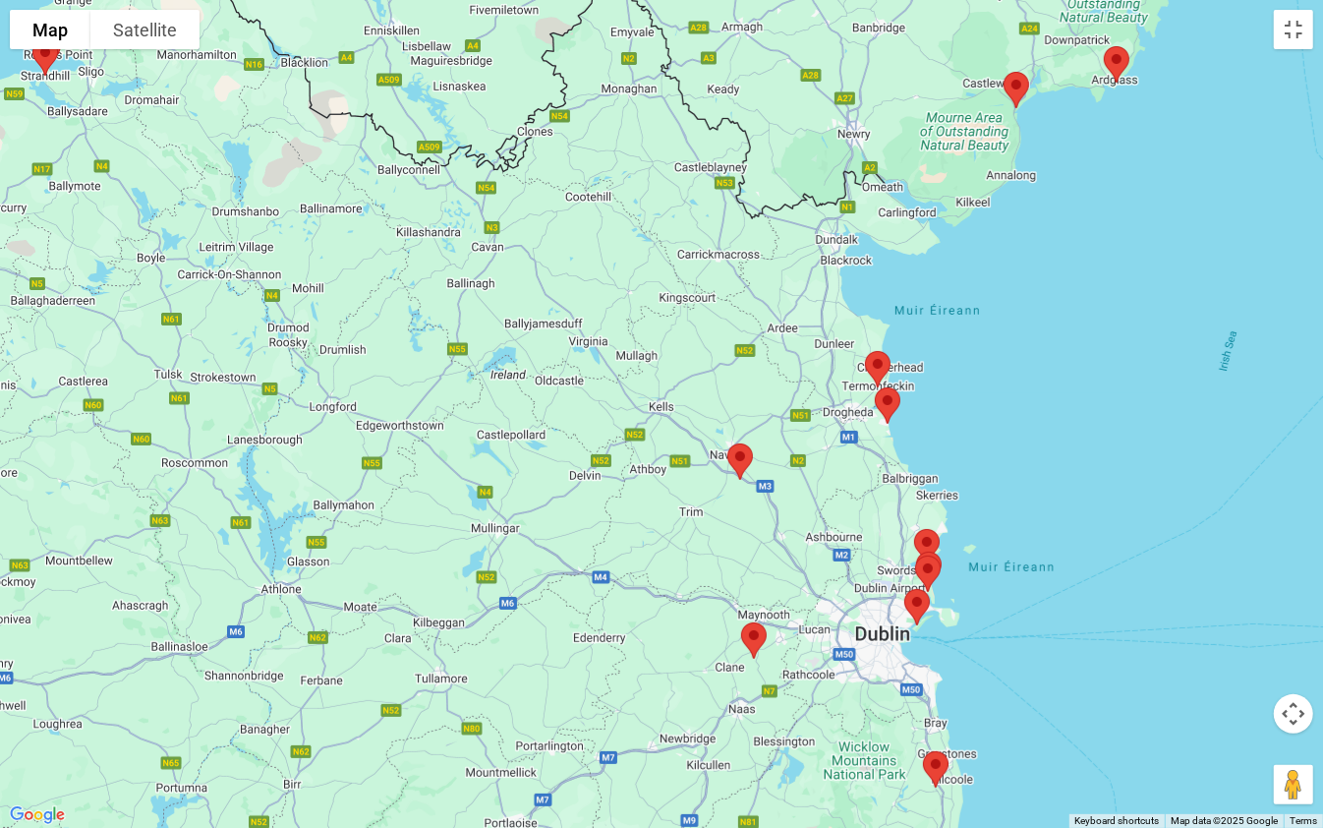
click at [932, 568] on img at bounding box center [927, 574] width 41 height 52
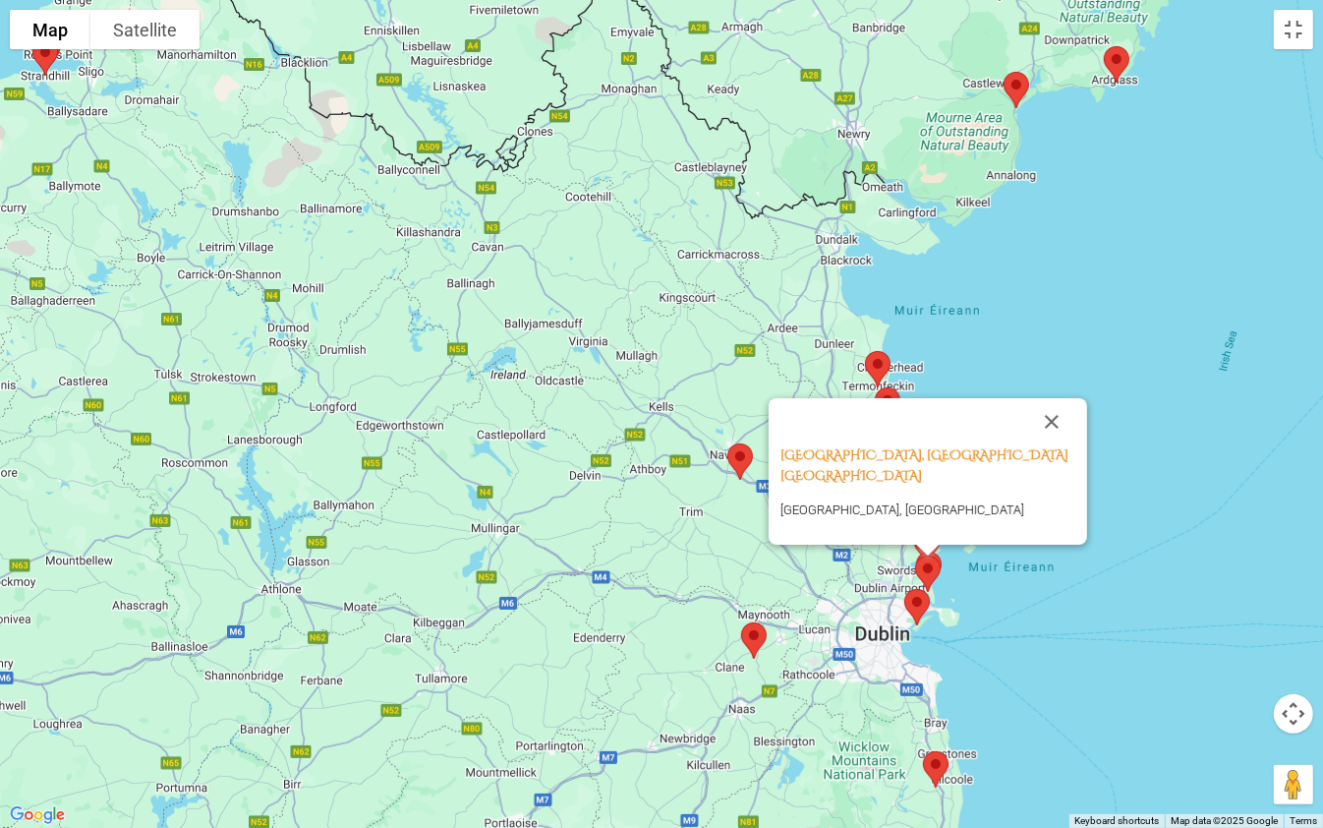
click at [915, 597] on img at bounding box center [917, 607] width 41 height 52
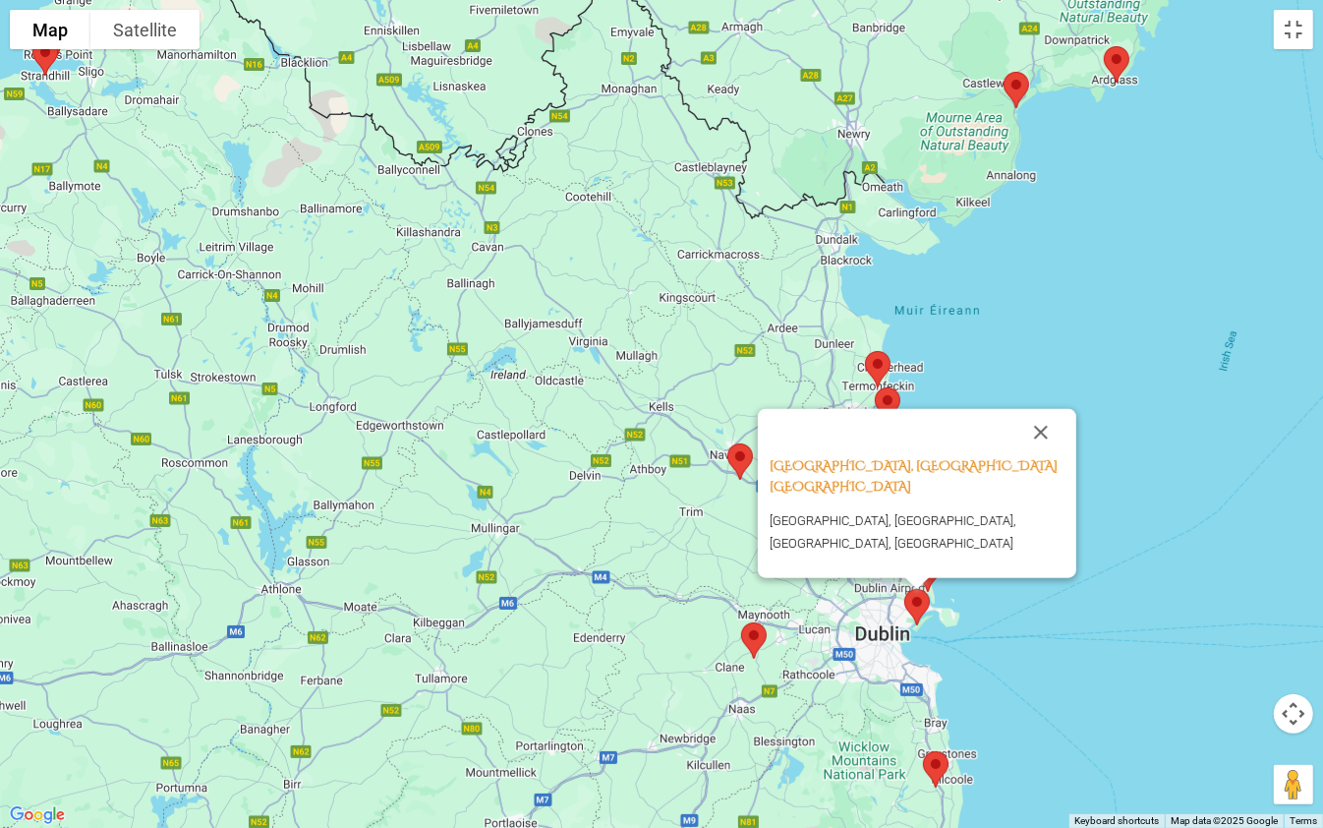
click at [738, 452] on img at bounding box center [740, 461] width 41 height 52
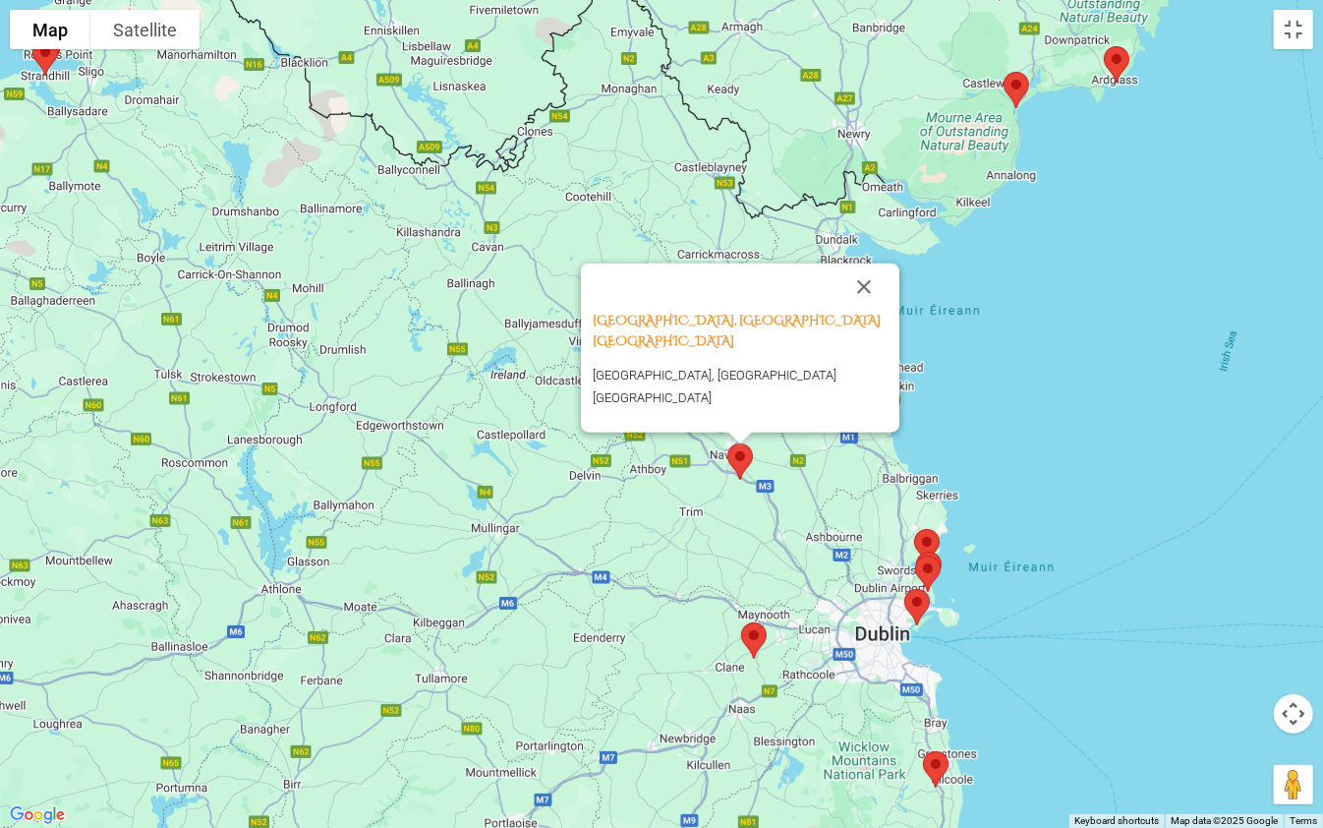
click at [757, 631] on img at bounding box center [753, 640] width 41 height 52
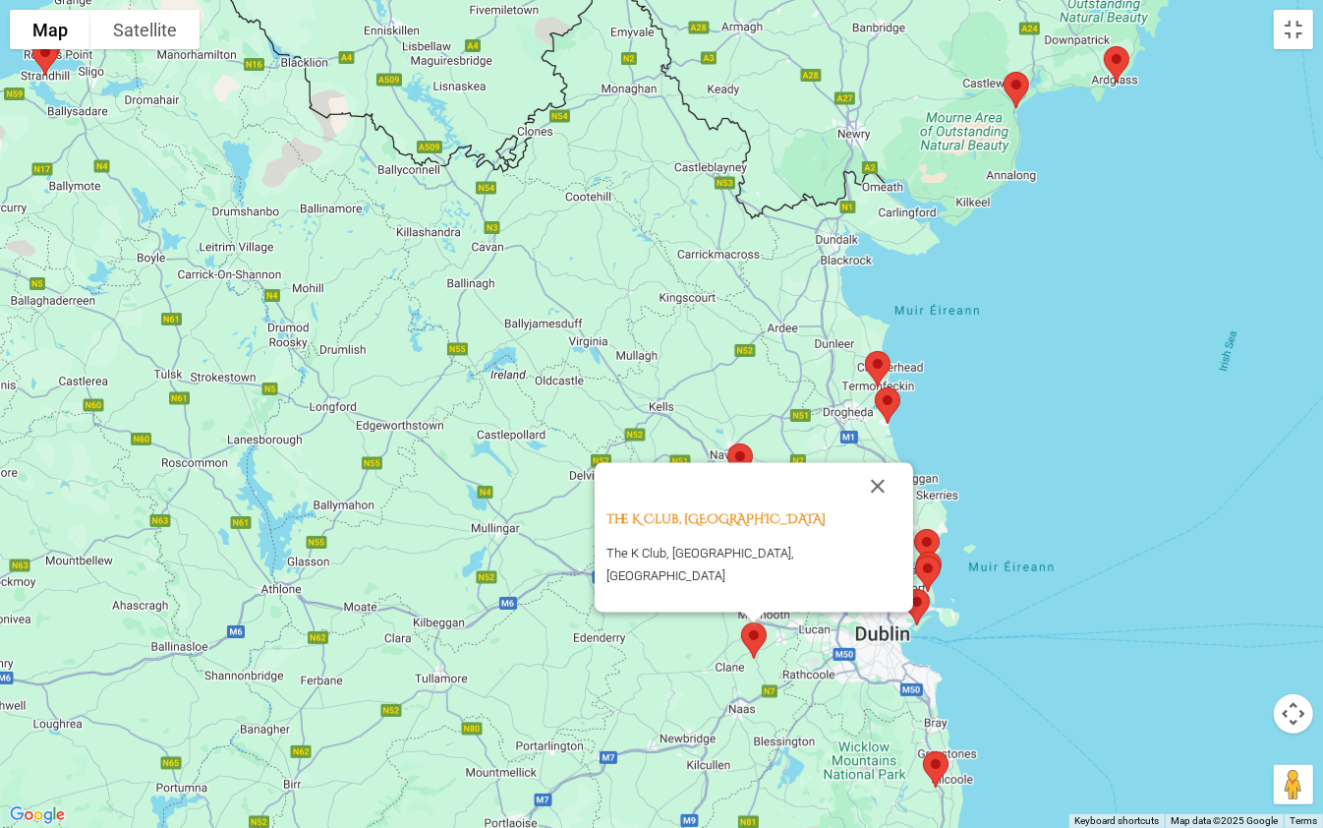
click at [889, 394] on img at bounding box center [887, 405] width 41 height 52
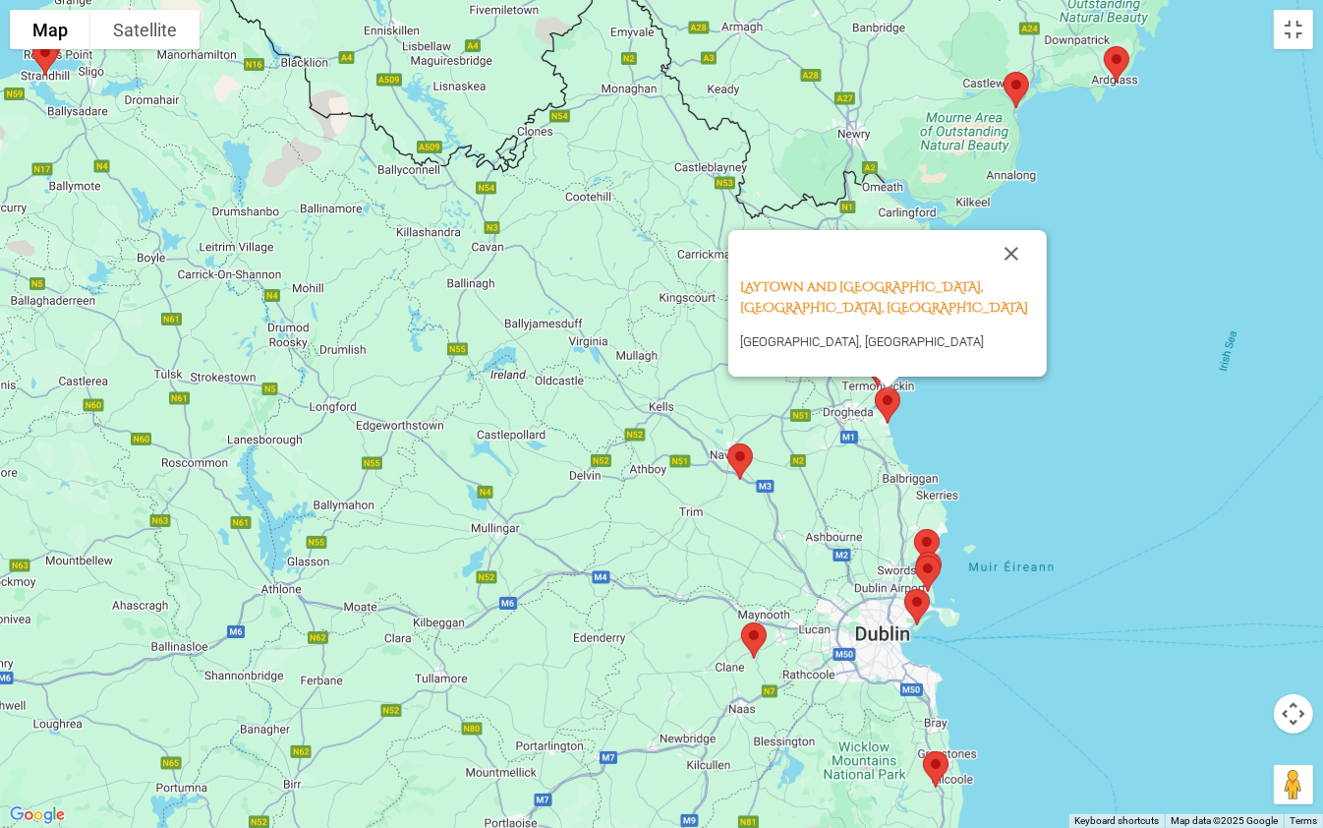
click at [935, 706] on img at bounding box center [935, 769] width 41 height 52
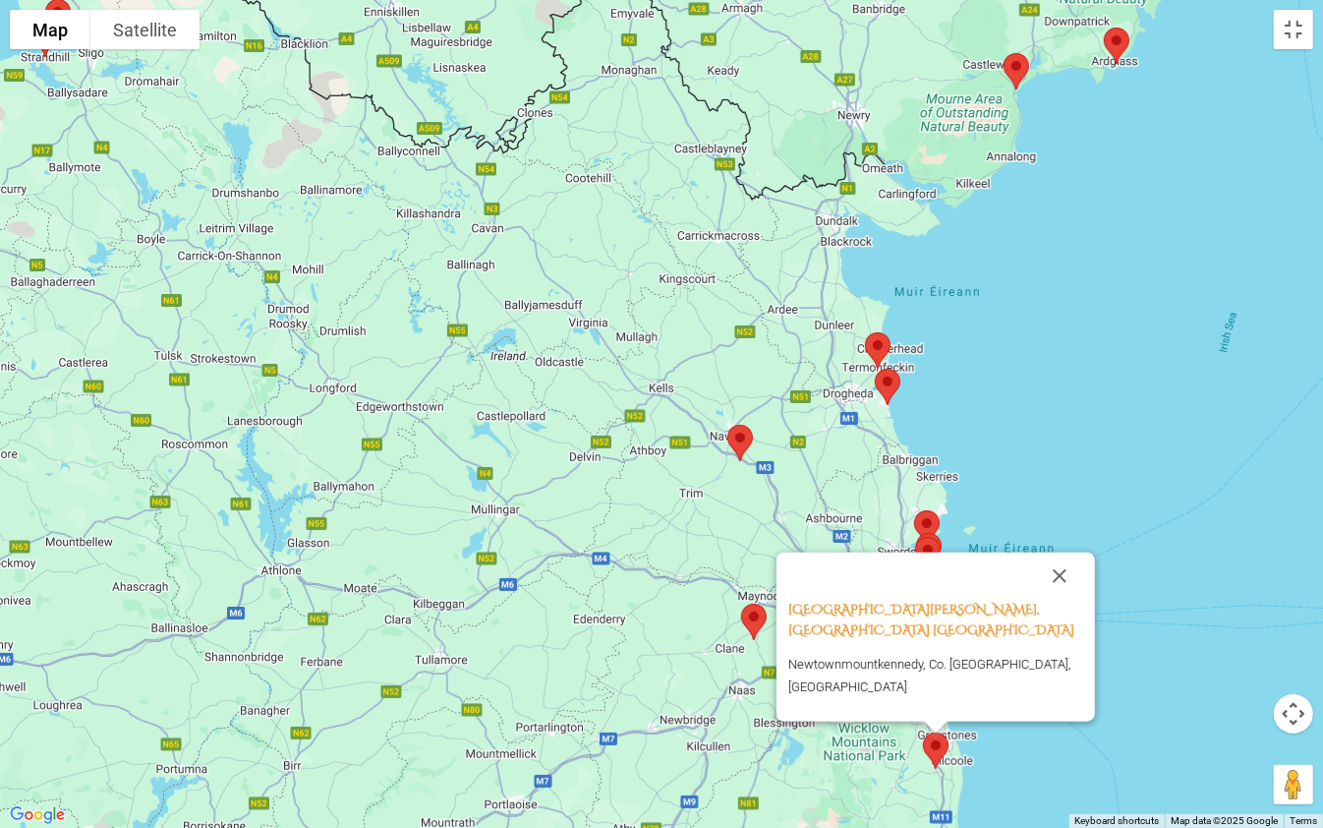
click at [297, 346] on div "[GEOGRAPHIC_DATA][PERSON_NAME], Wicklow [GEOGRAPHIC_DATA] [GEOGRAPHIC_DATA], Co…" at bounding box center [661, 414] width 1323 height 828
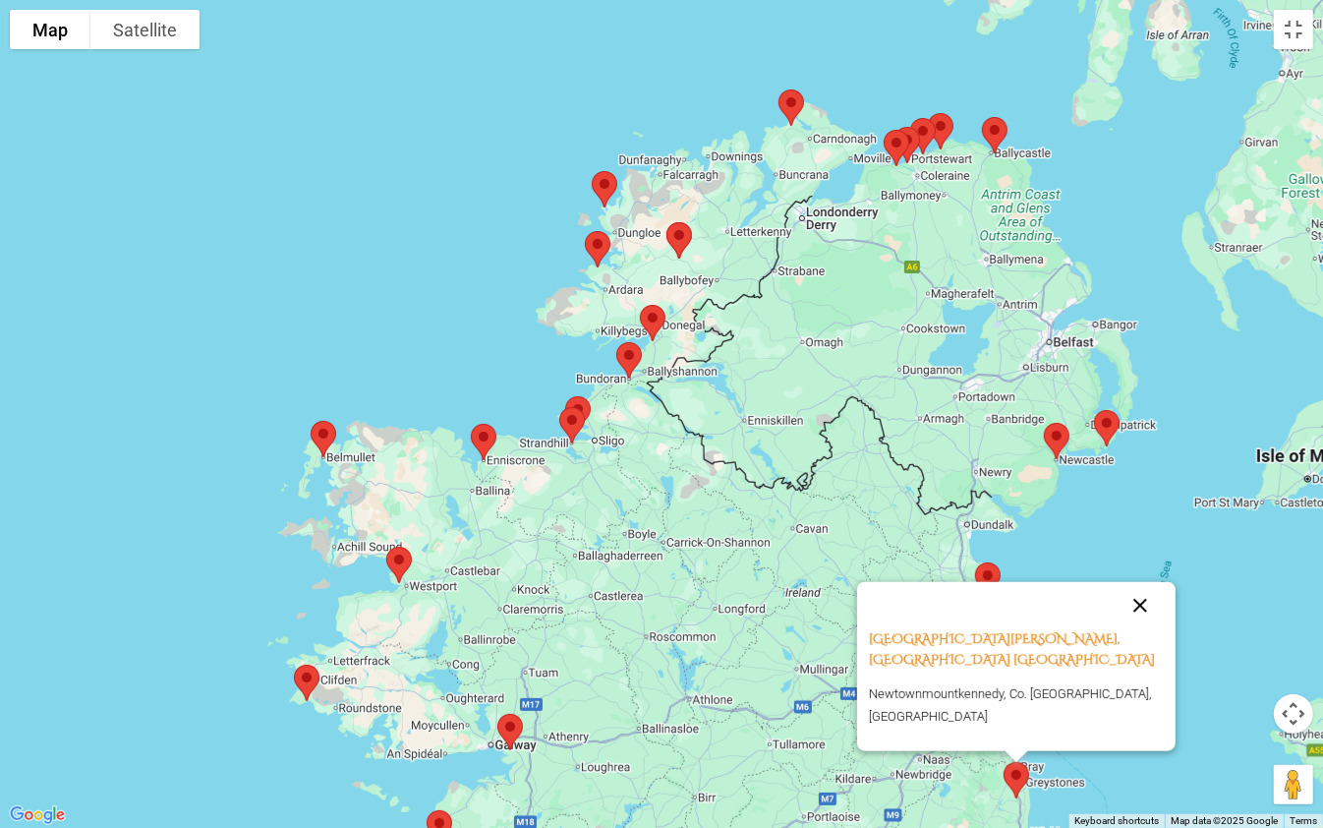
click at [1139, 625] on button "Close" at bounding box center [1140, 605] width 47 height 47
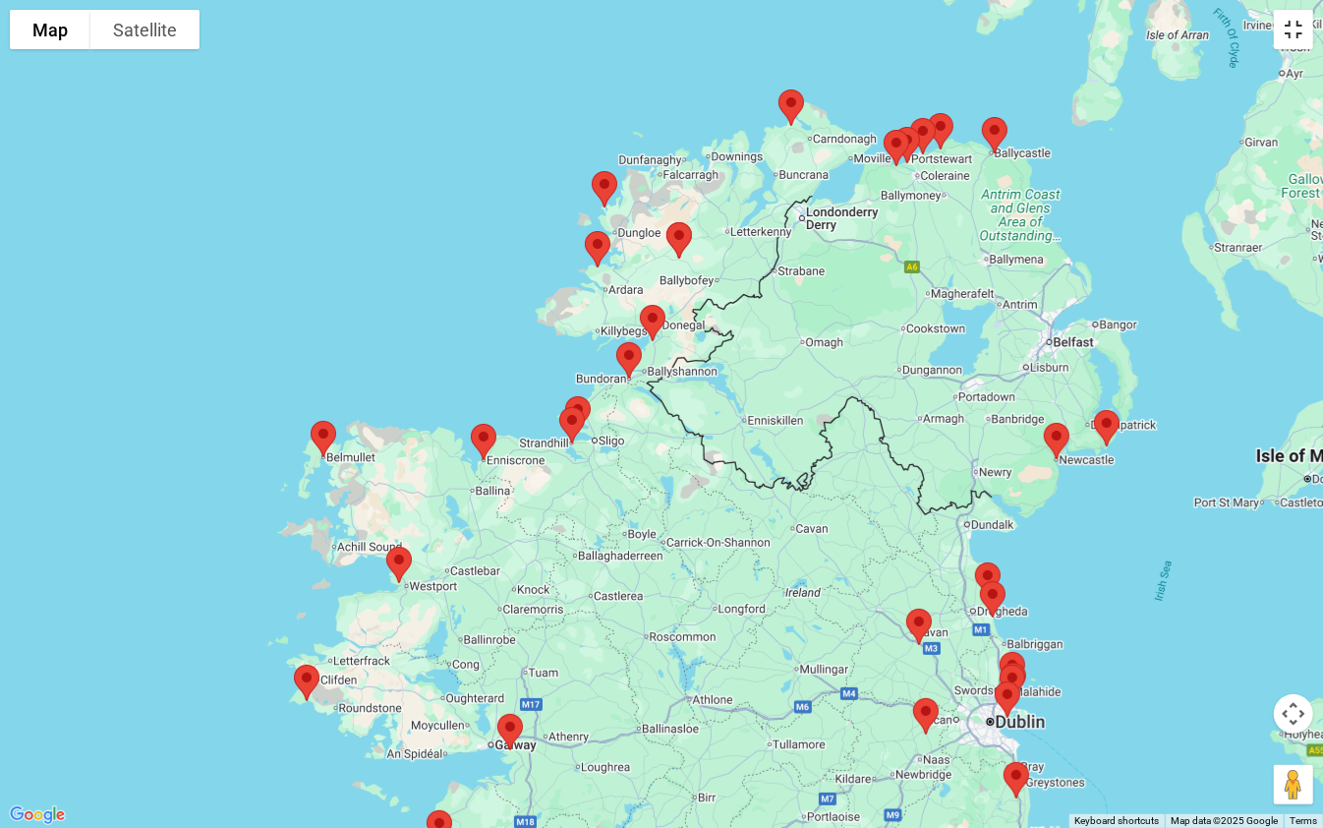
click at [1291, 35] on button "Toggle fullscreen view" at bounding box center [1293, 29] width 39 height 39
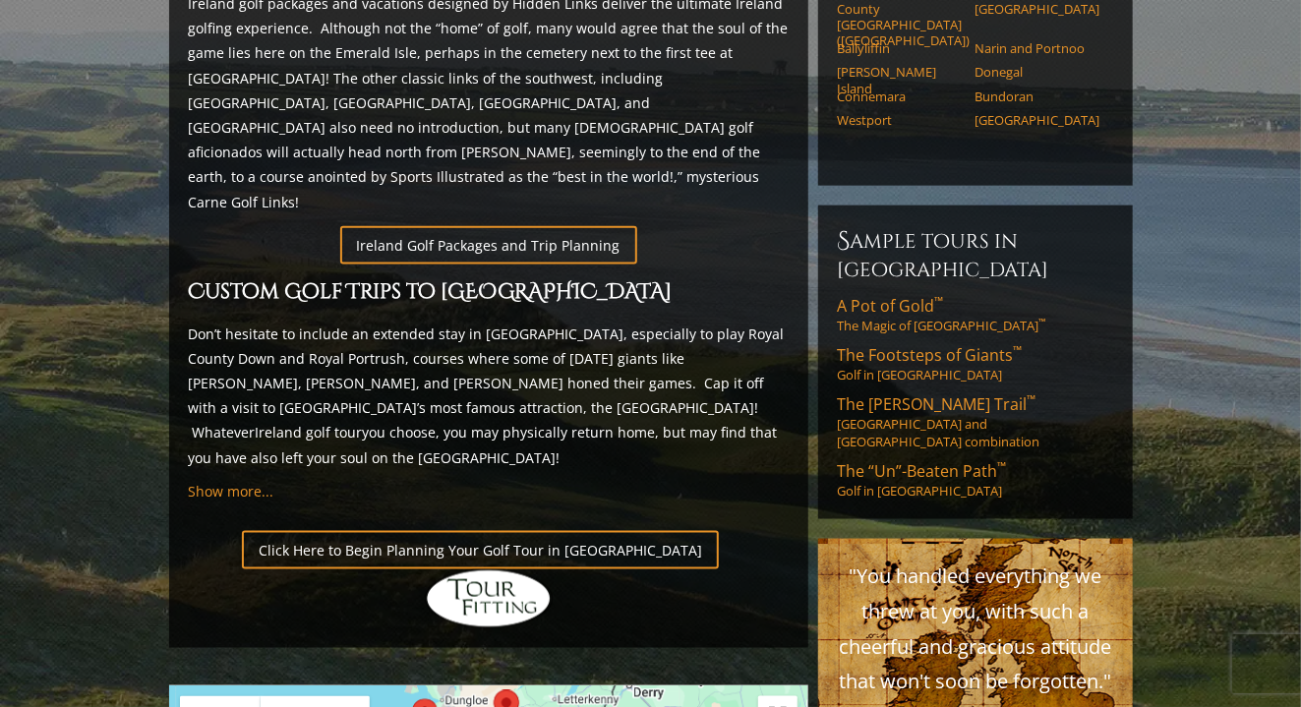
scroll to position [1013, 0]
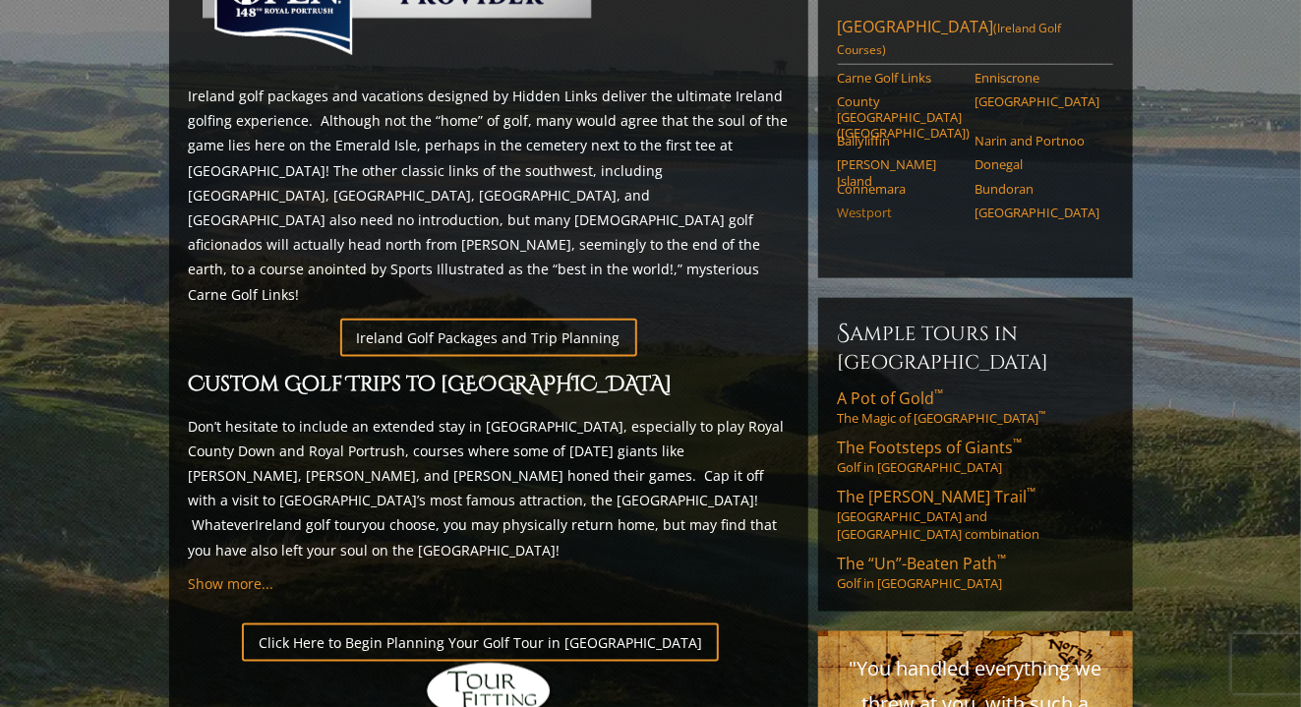
click at [866, 204] on link "Westport" at bounding box center [900, 212] width 125 height 16
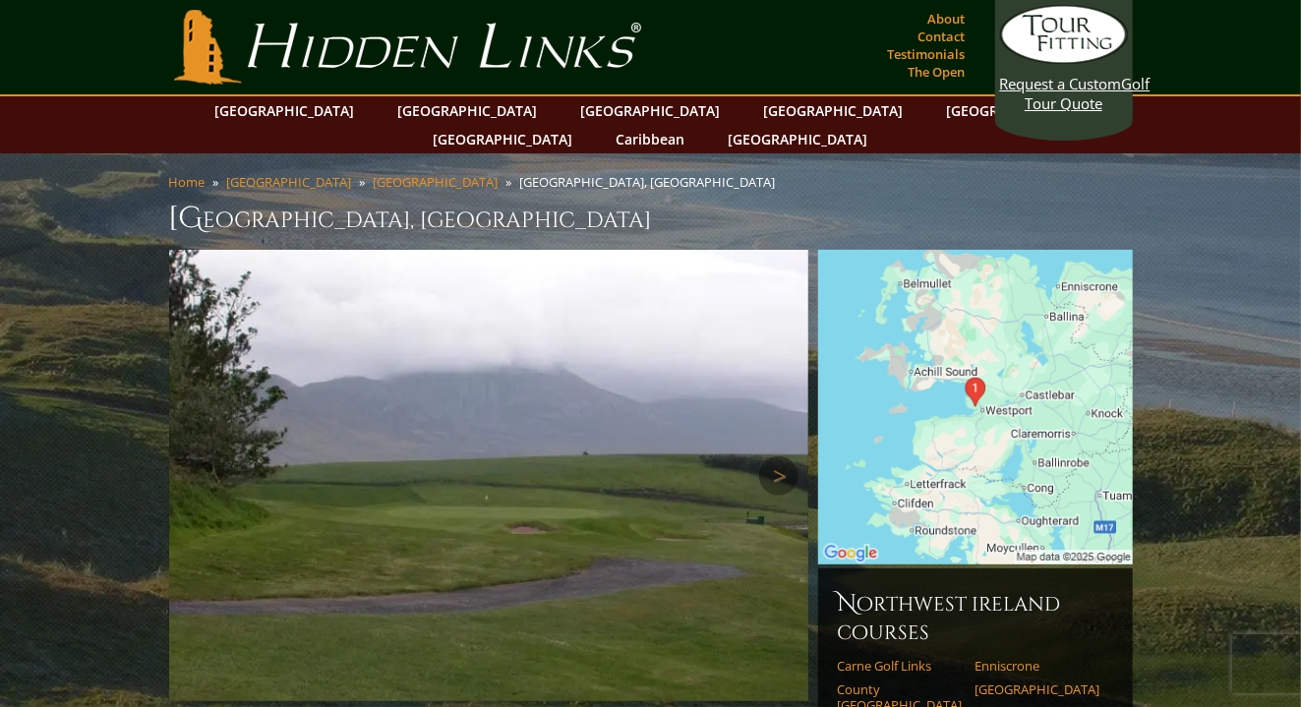
click at [291, 543] on img at bounding box center [488, 475] width 639 height 451
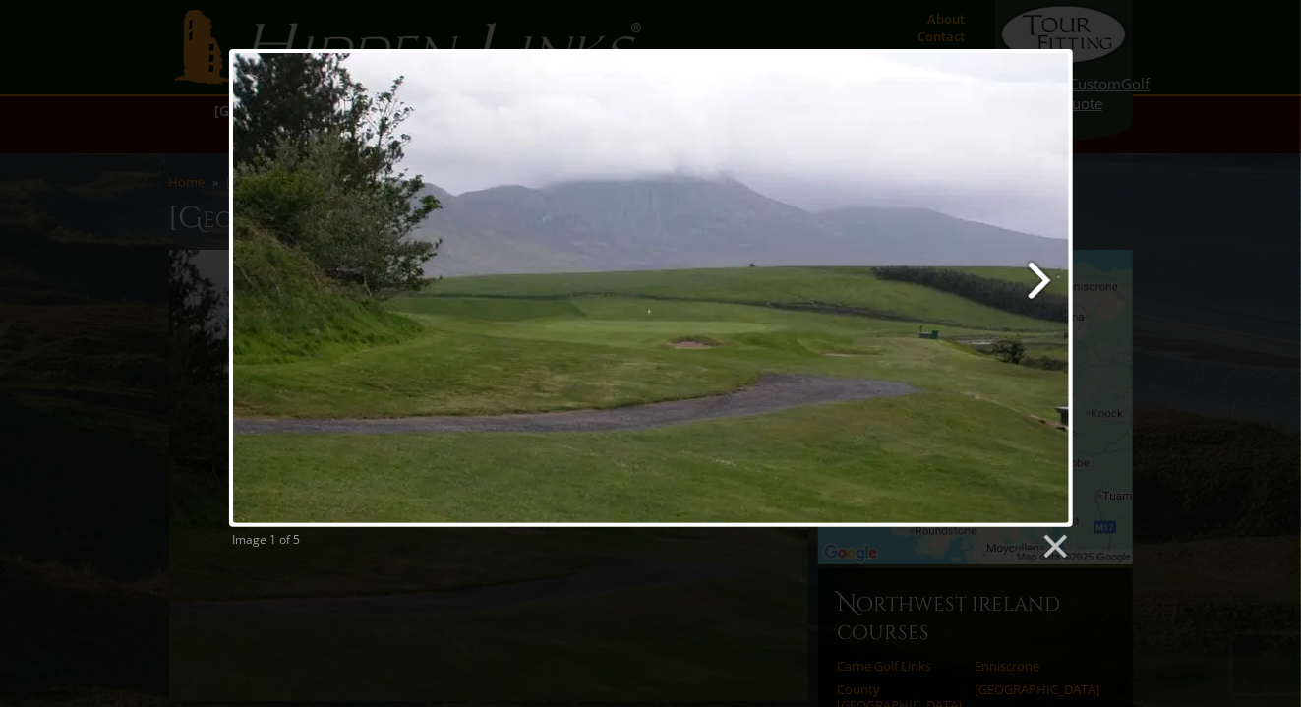
click at [1041, 278] on link at bounding box center [802, 288] width 540 height 478
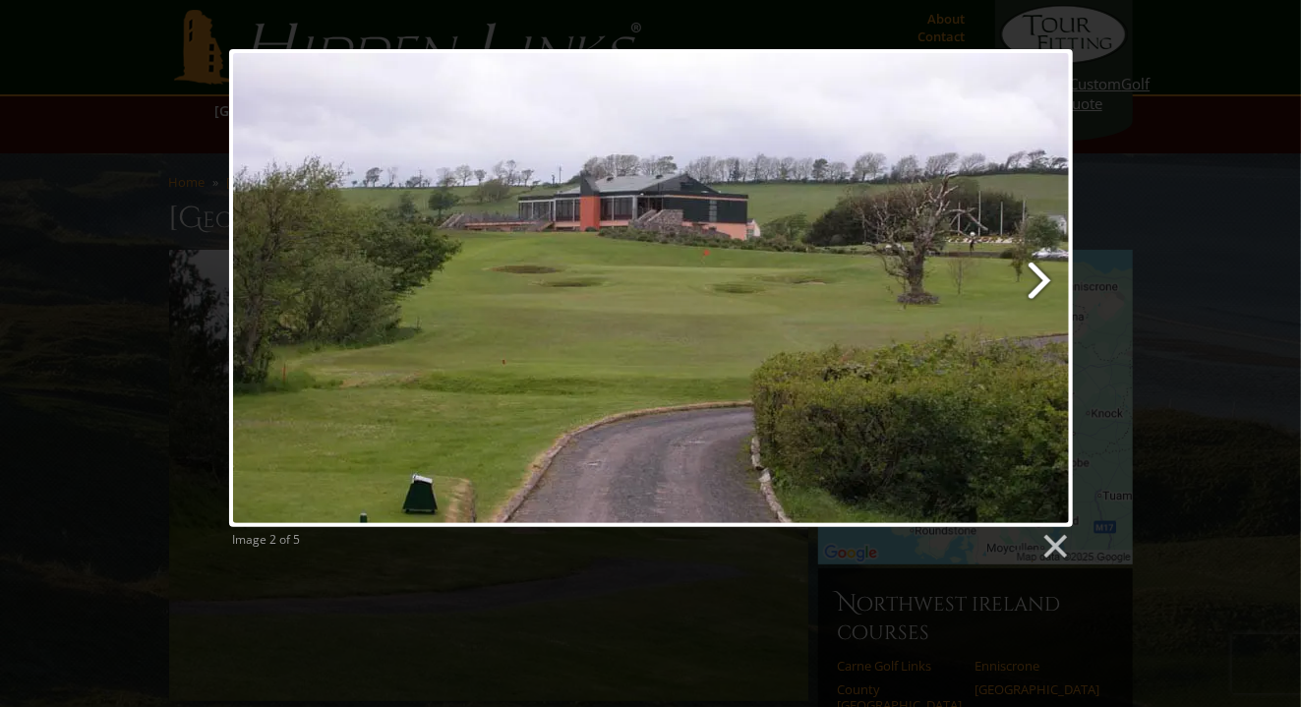
click at [1041, 278] on link at bounding box center [802, 288] width 540 height 478
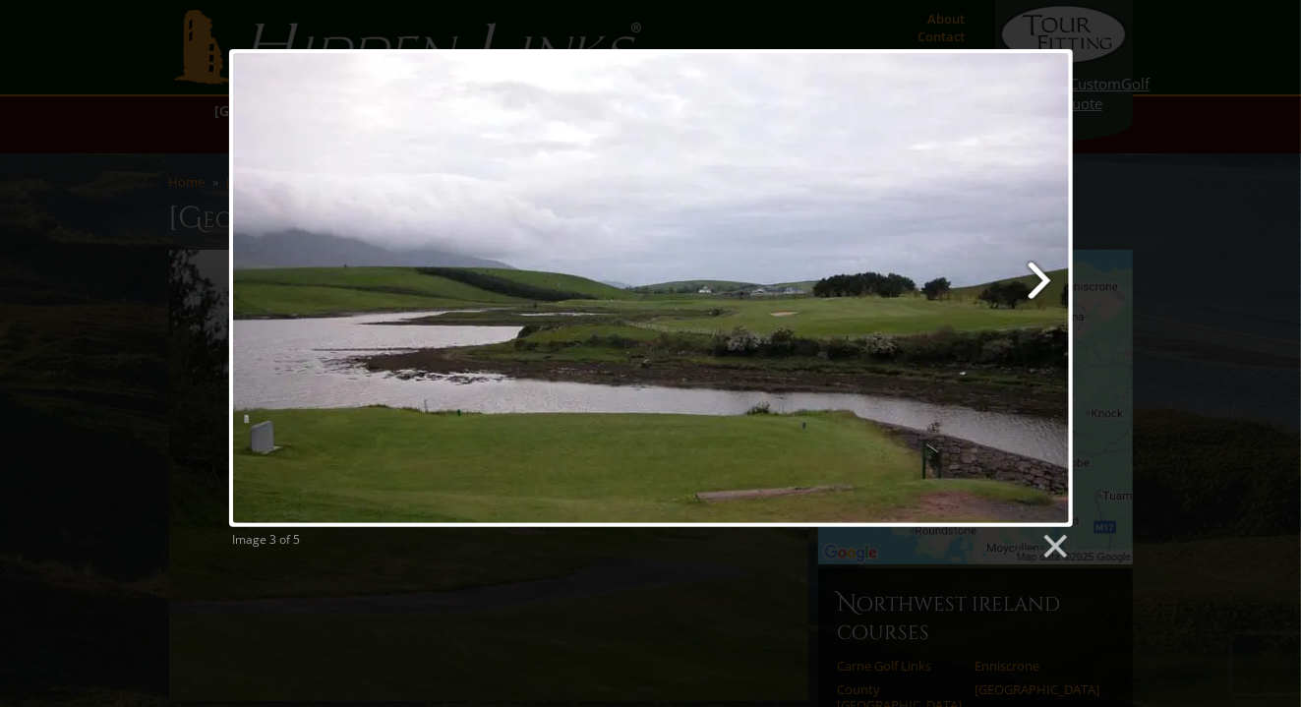
click at [1041, 278] on link at bounding box center [802, 288] width 540 height 478
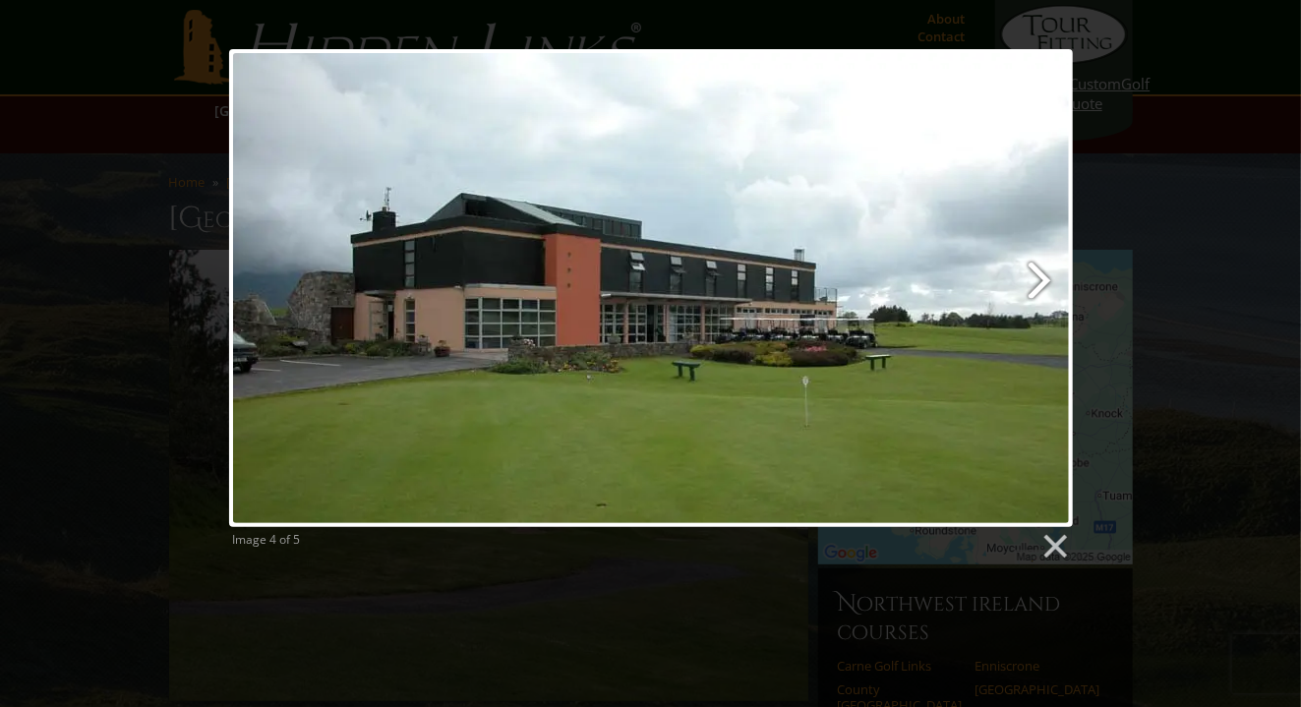
click at [1041, 278] on link at bounding box center [802, 288] width 540 height 478
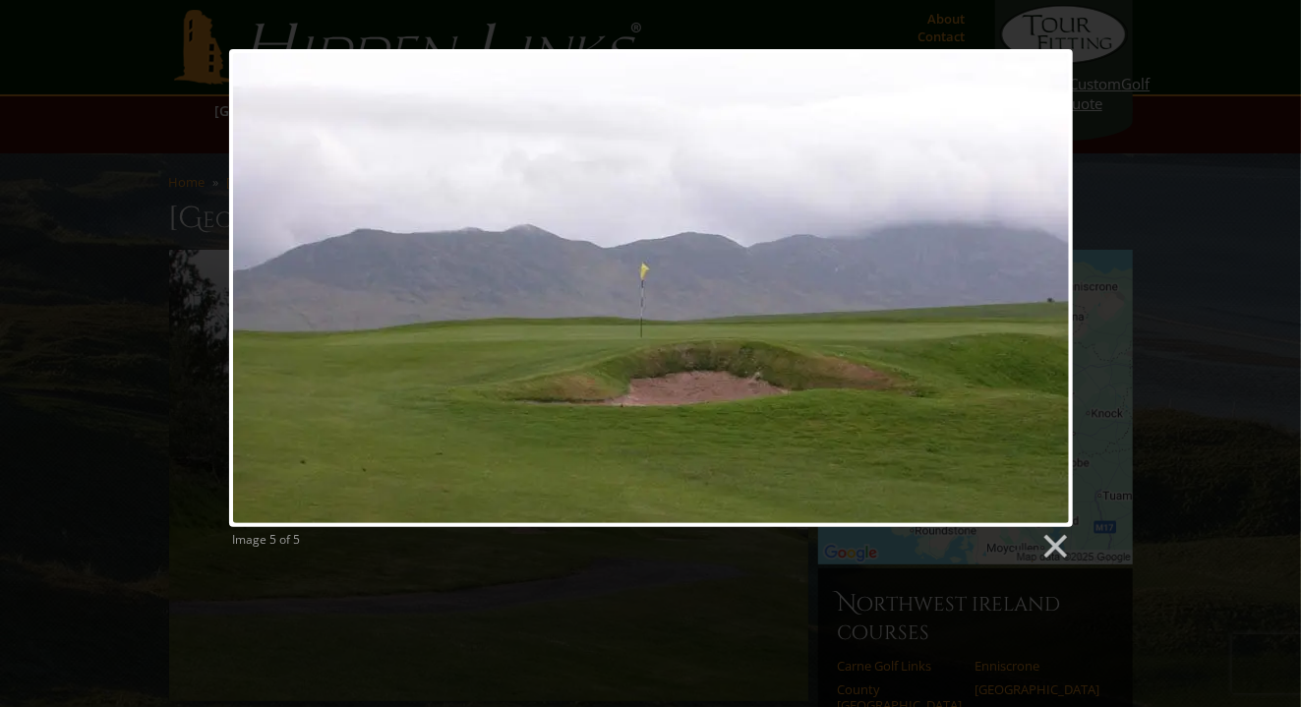
click at [1041, 278] on div at bounding box center [650, 288] width 843 height 478
click at [1048, 537] on link at bounding box center [1053, 546] width 29 height 29
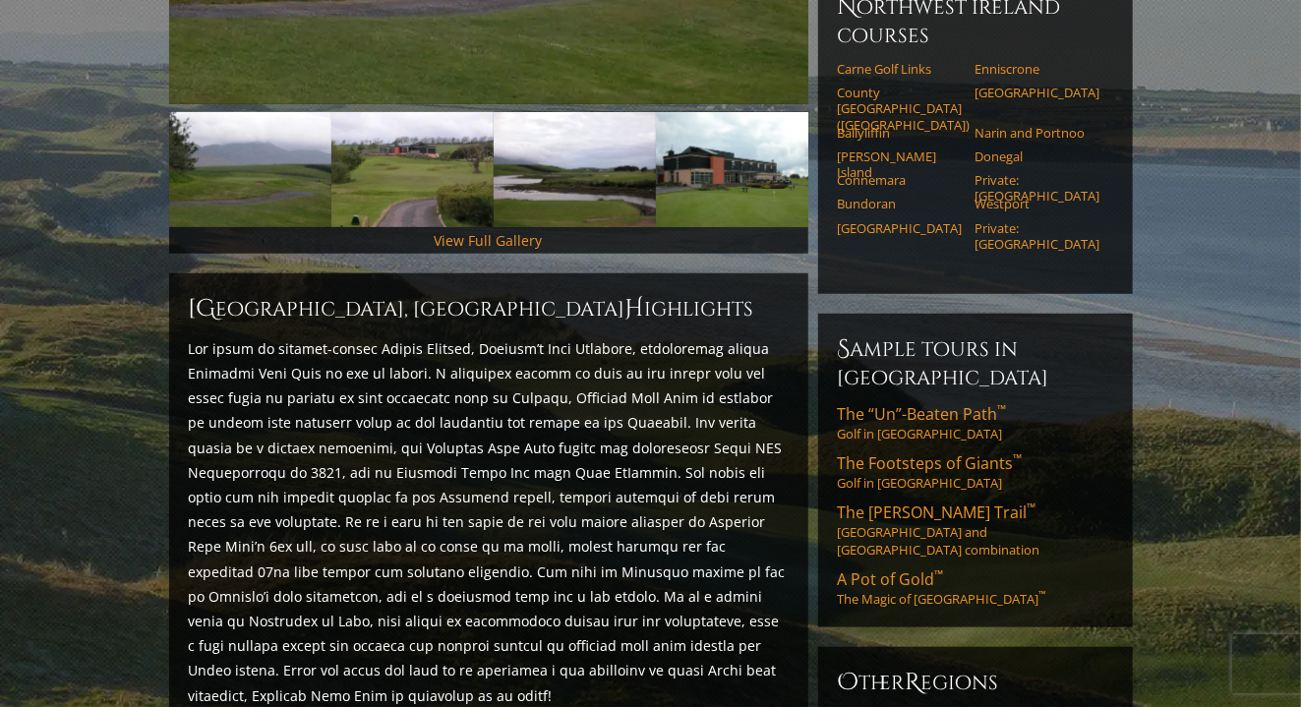
scroll to position [599, 0]
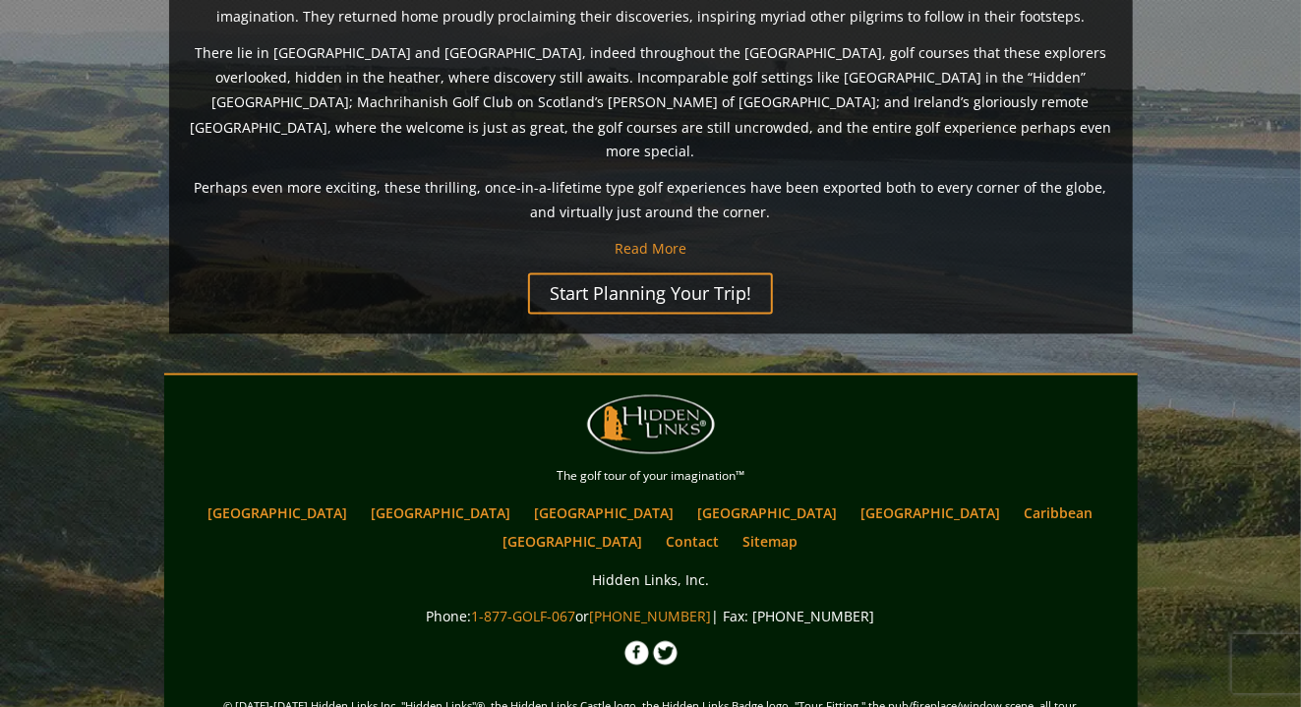
scroll to position [1666, 0]
